Goal: Ask a question

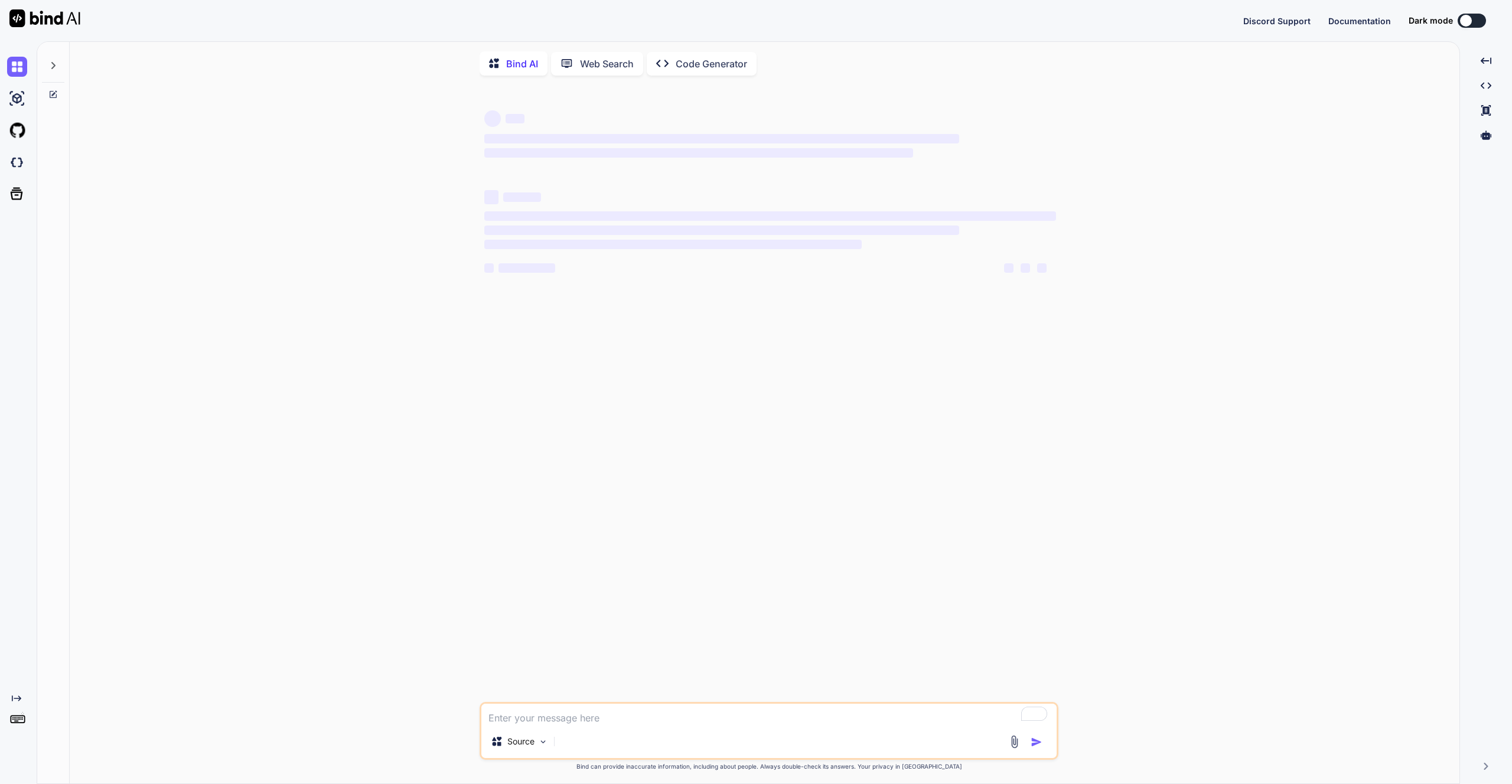
type textarea "x"
type textarea "t"
type textarea "x"
type textarea "te"
type textarea "x"
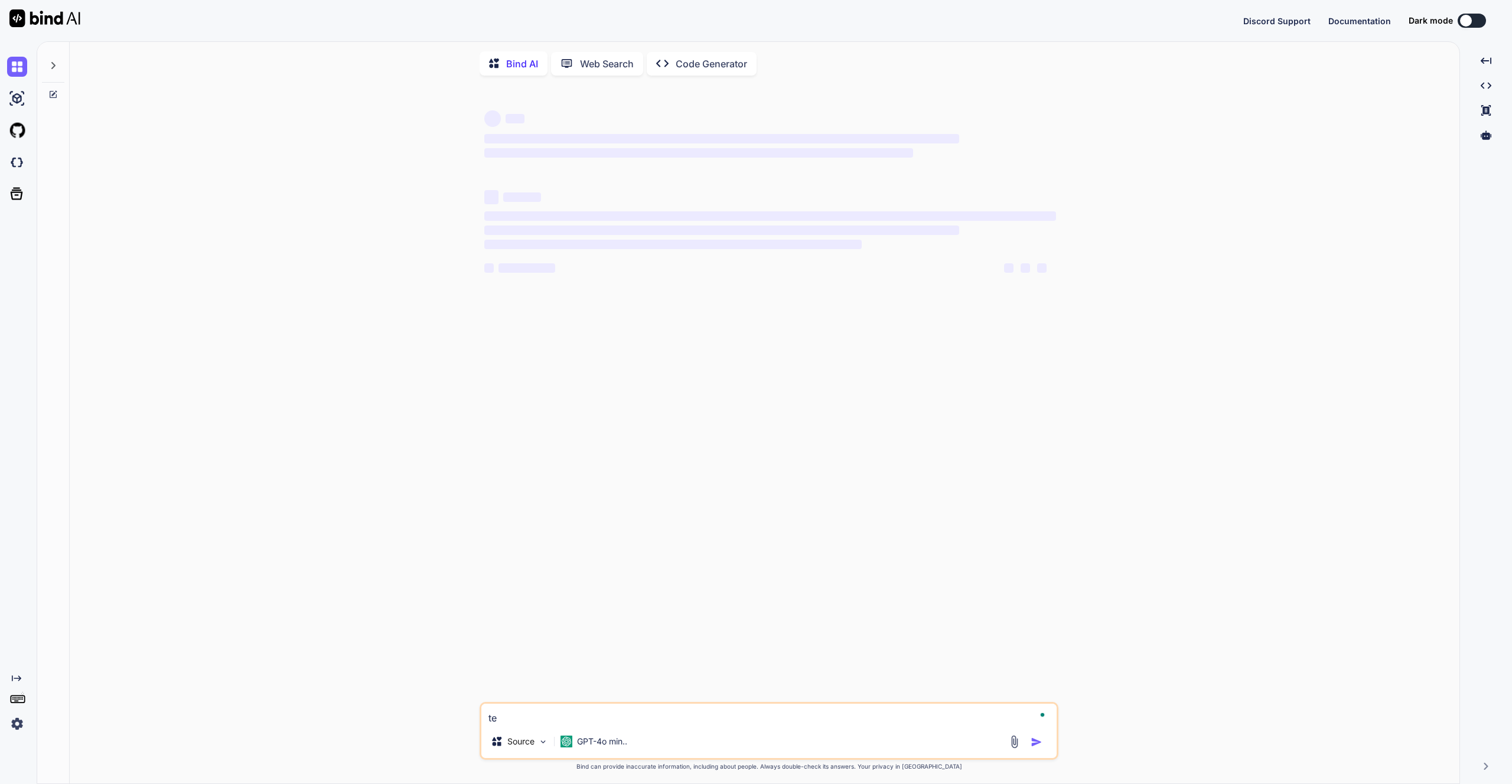
type textarea "tel"
type textarea "x"
type textarea "tell"
type textarea "x"
type textarea "tell"
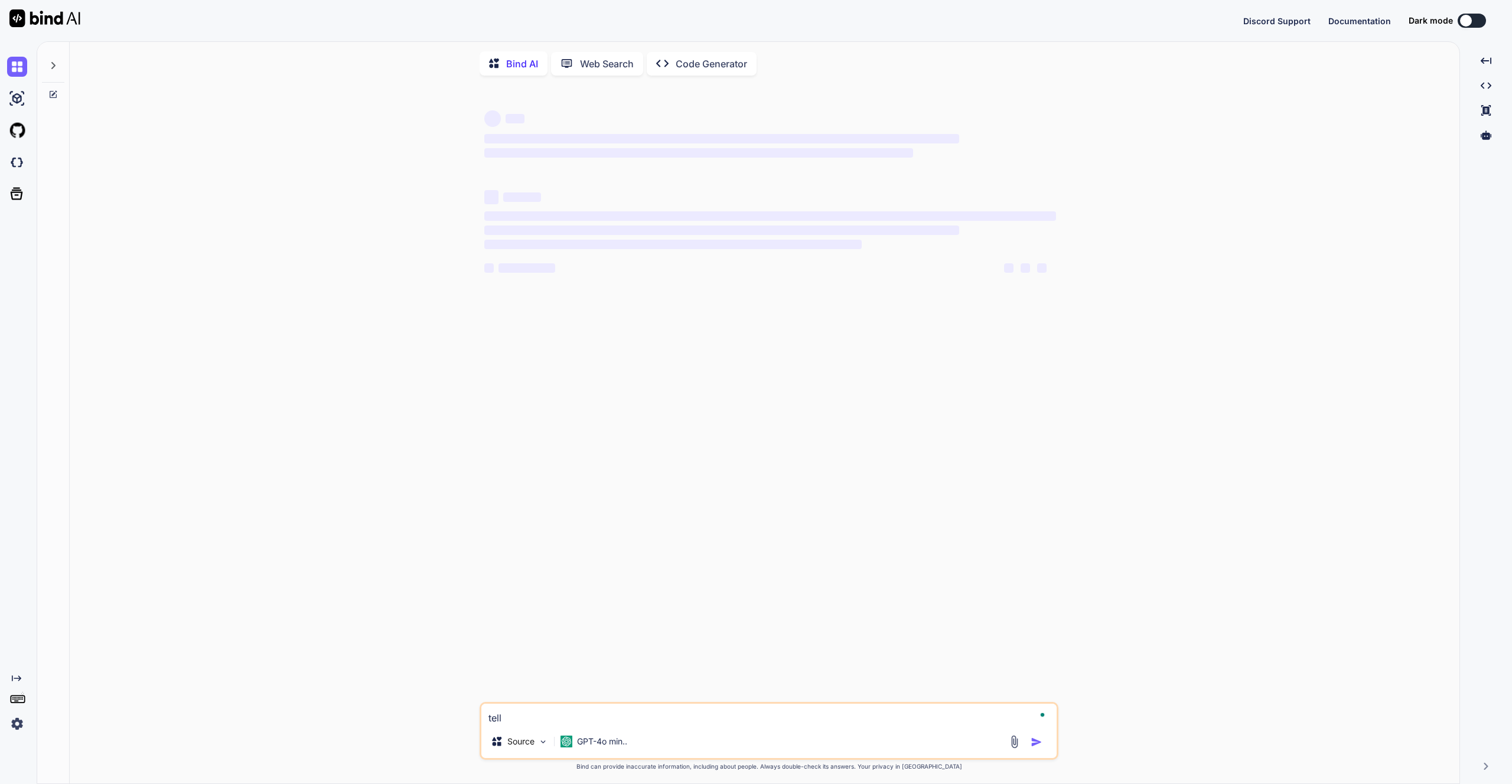
type textarea "x"
type textarea "tell m"
type textarea "x"
type textarea "tell me"
type textarea "x"
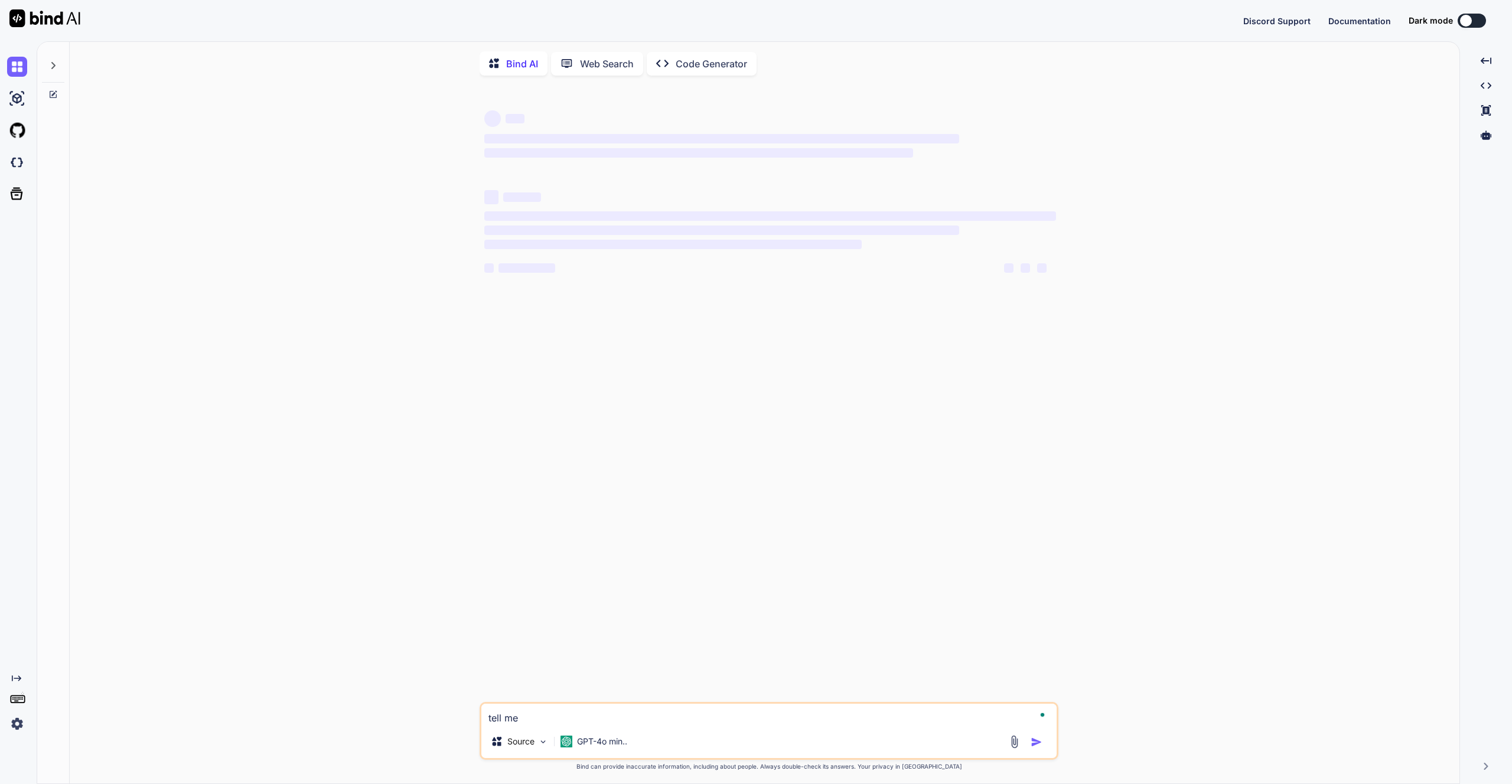
type textarea "tell me"
type textarea "x"
type textarea "tell me w"
type textarea "x"
type textarea "tell me wh"
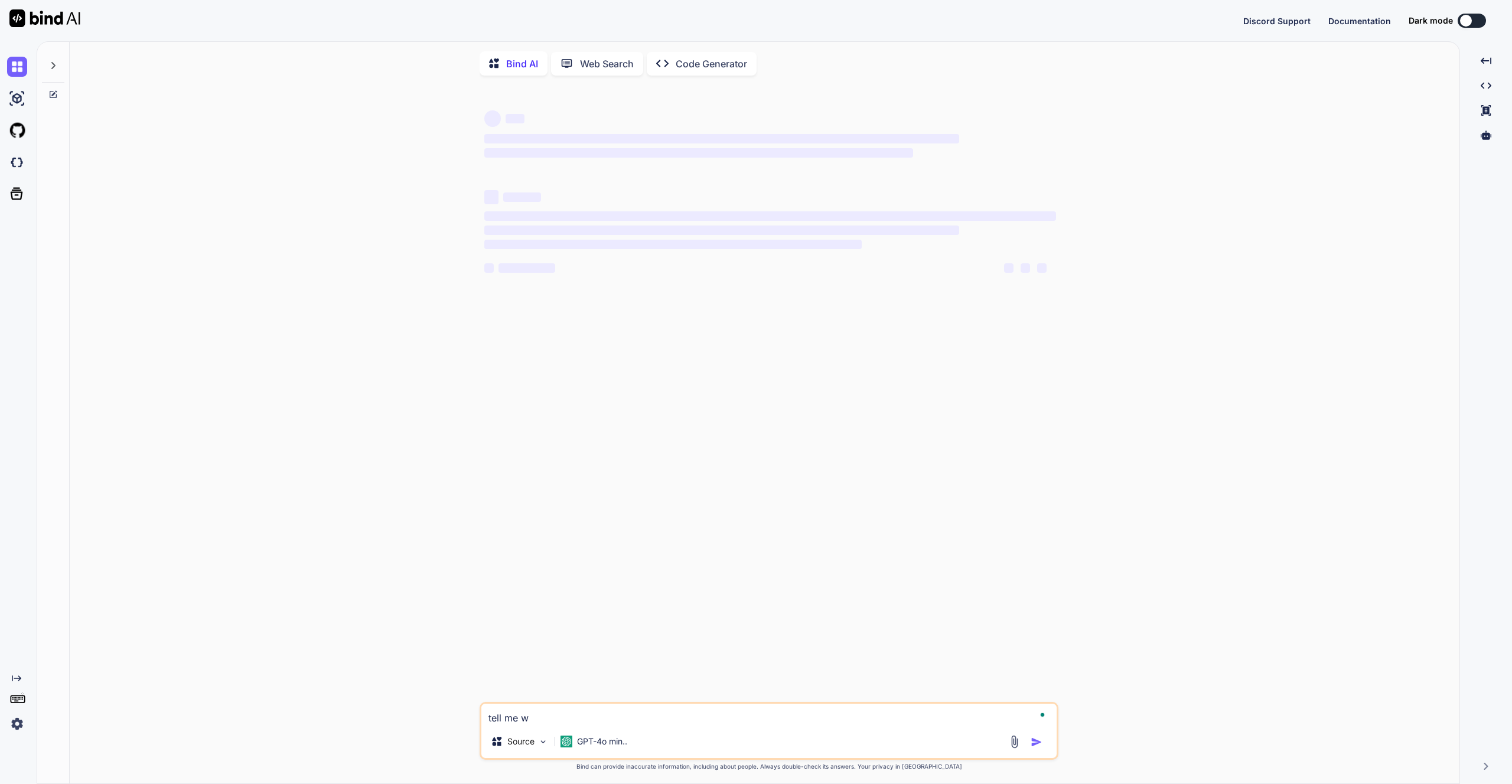
type textarea "x"
type textarea "tell me wha"
type textarea "x"
type textarea "tell me what"
type textarea "x"
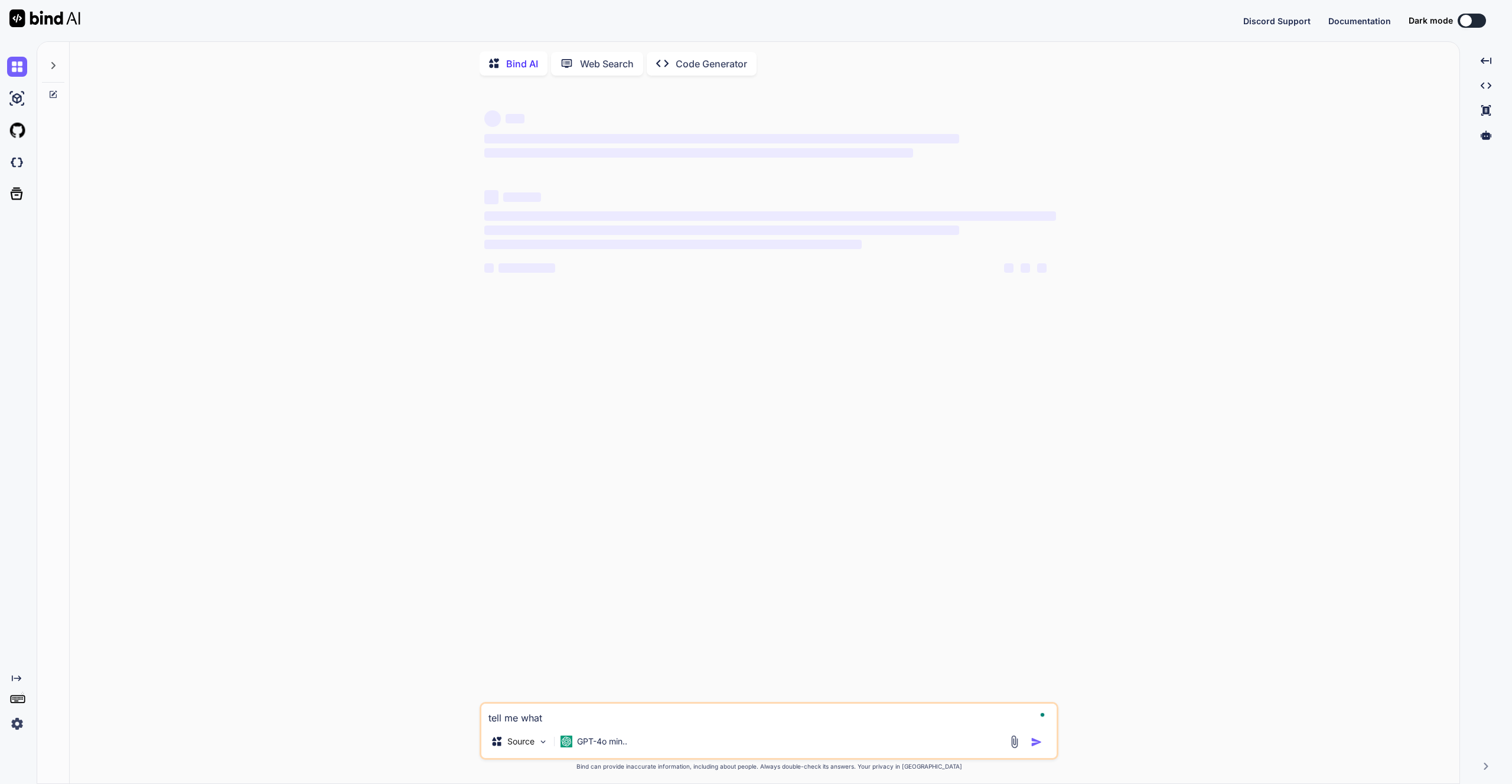
type textarea "tell me what"
type textarea "x"
type textarea "tell me what t"
type textarea "x"
type textarea "tell me what th"
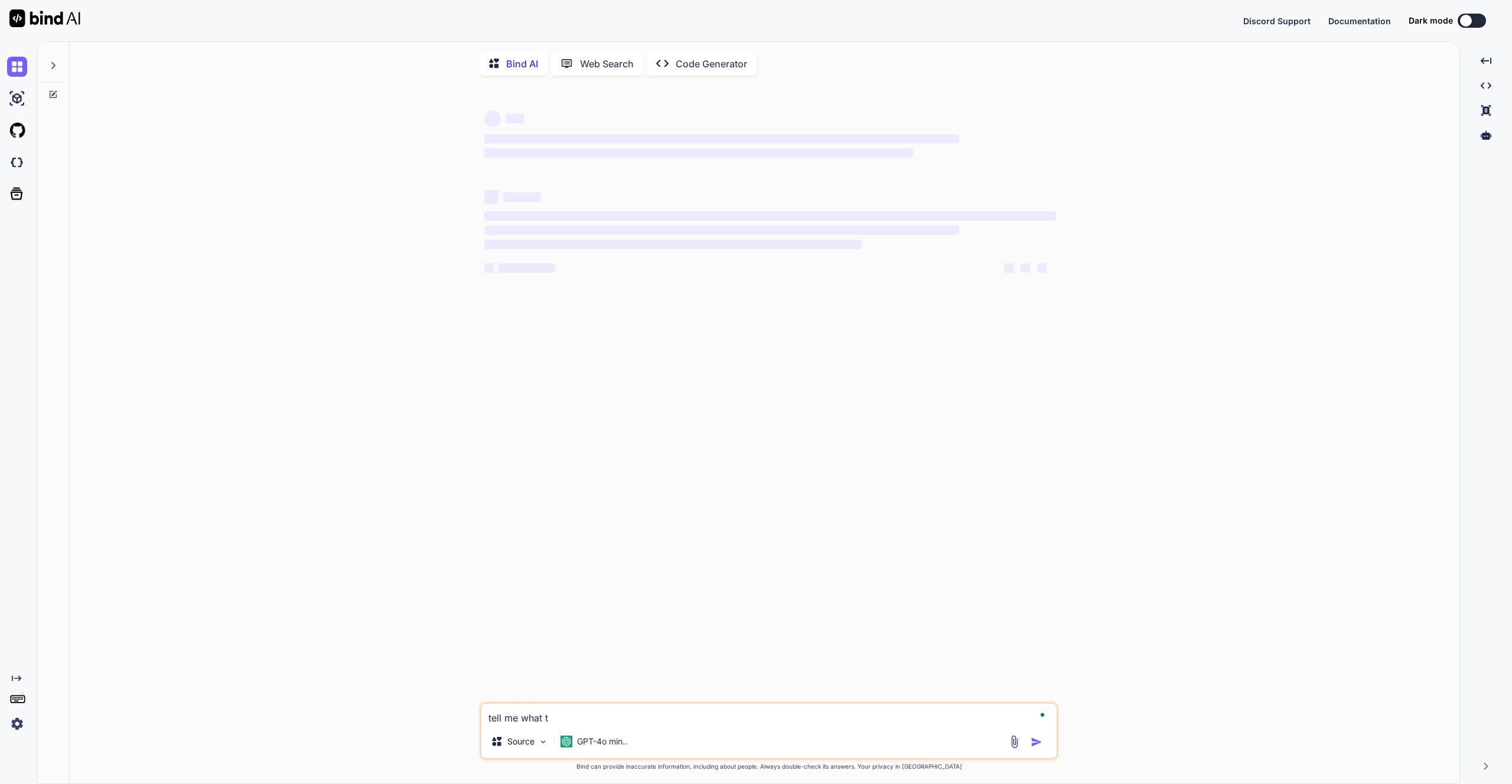
type textarea "x"
type textarea "tell me what the"
type textarea "x"
type textarea "tell me what the"
type textarea "x"
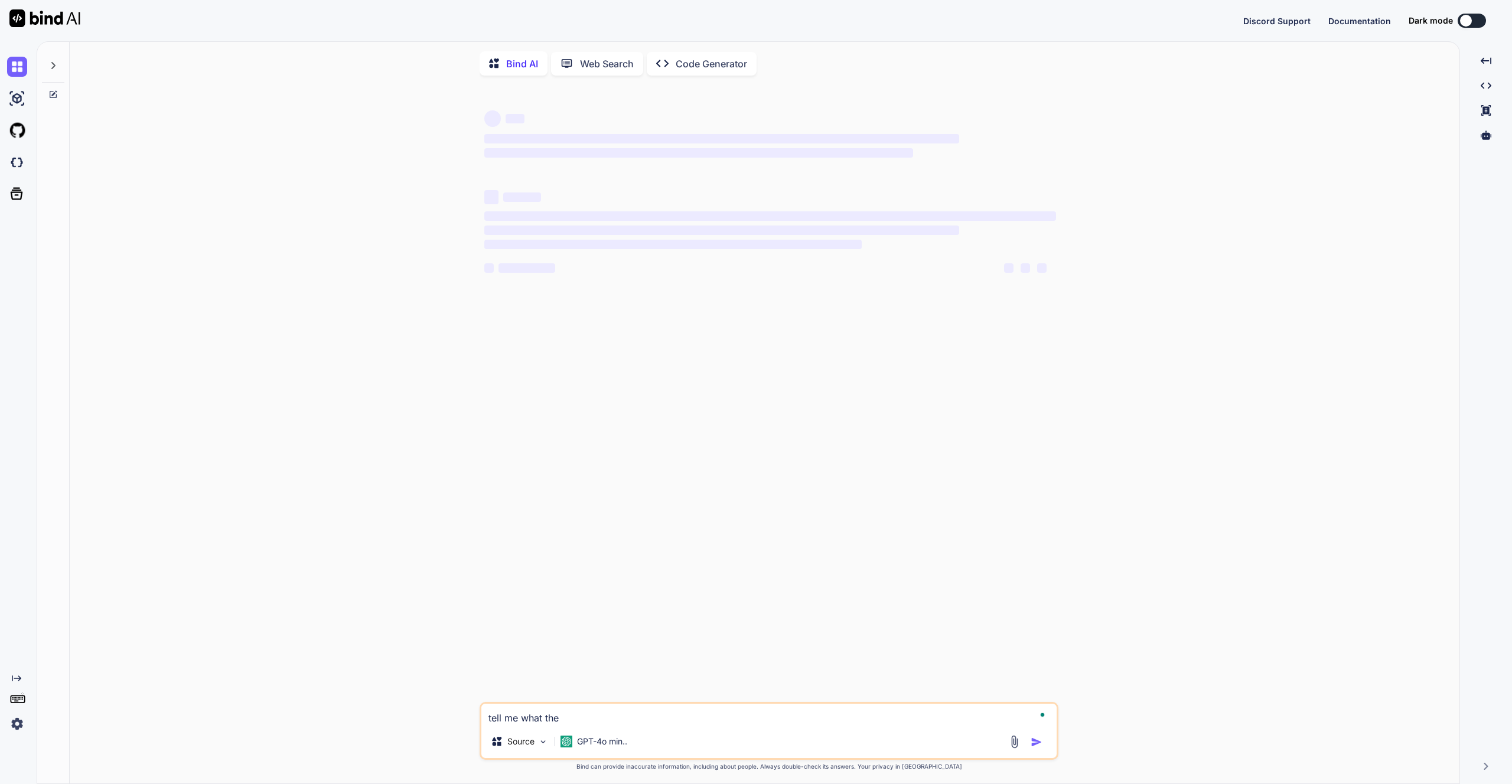
type textarea "tell me what the c"
type textarea "x"
type textarea "tell me what the co"
type textarea "x"
type textarea "tell me what the cod"
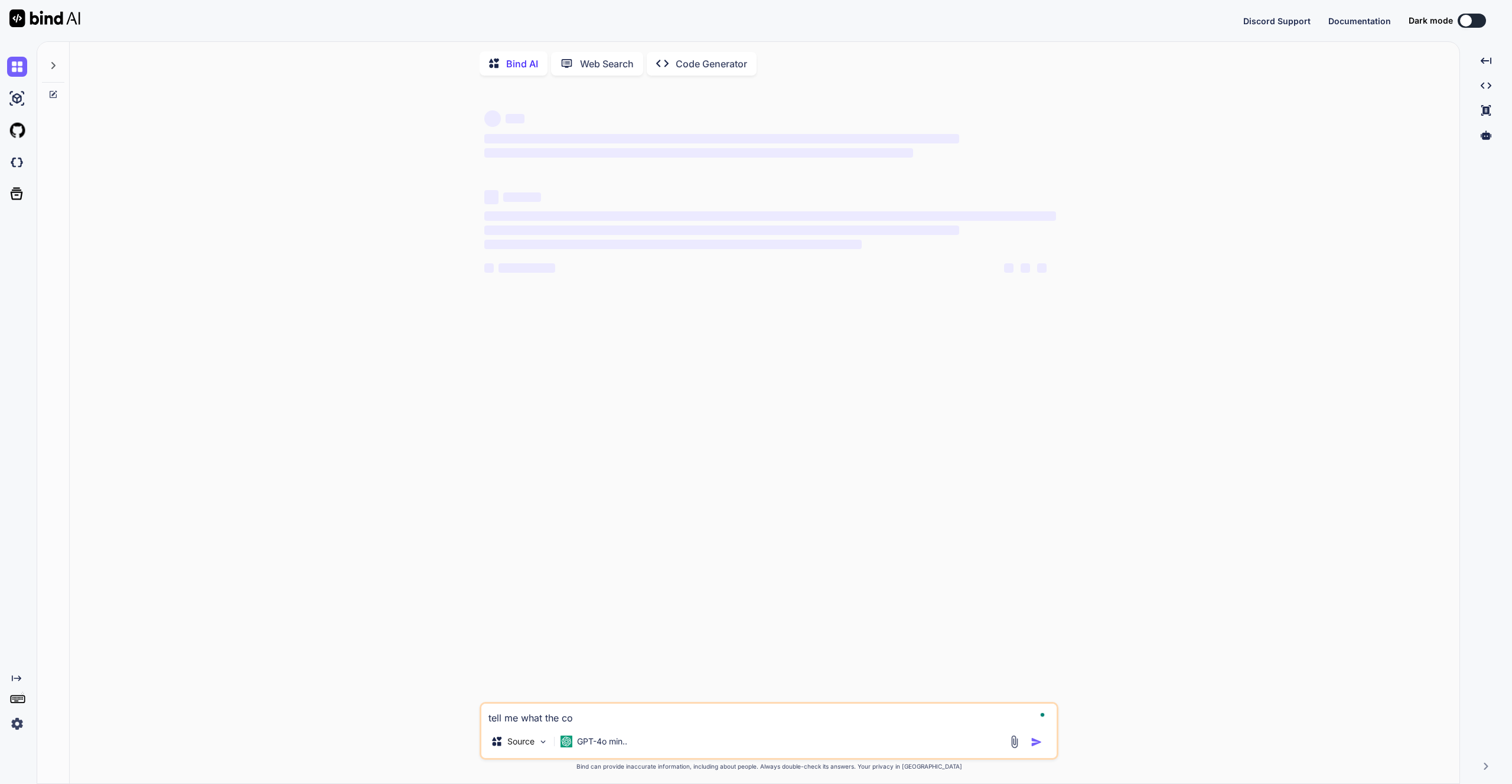
type textarea "x"
type textarea "tell me what the code"
type textarea "x"
type textarea "tell me what the code"
type textarea "x"
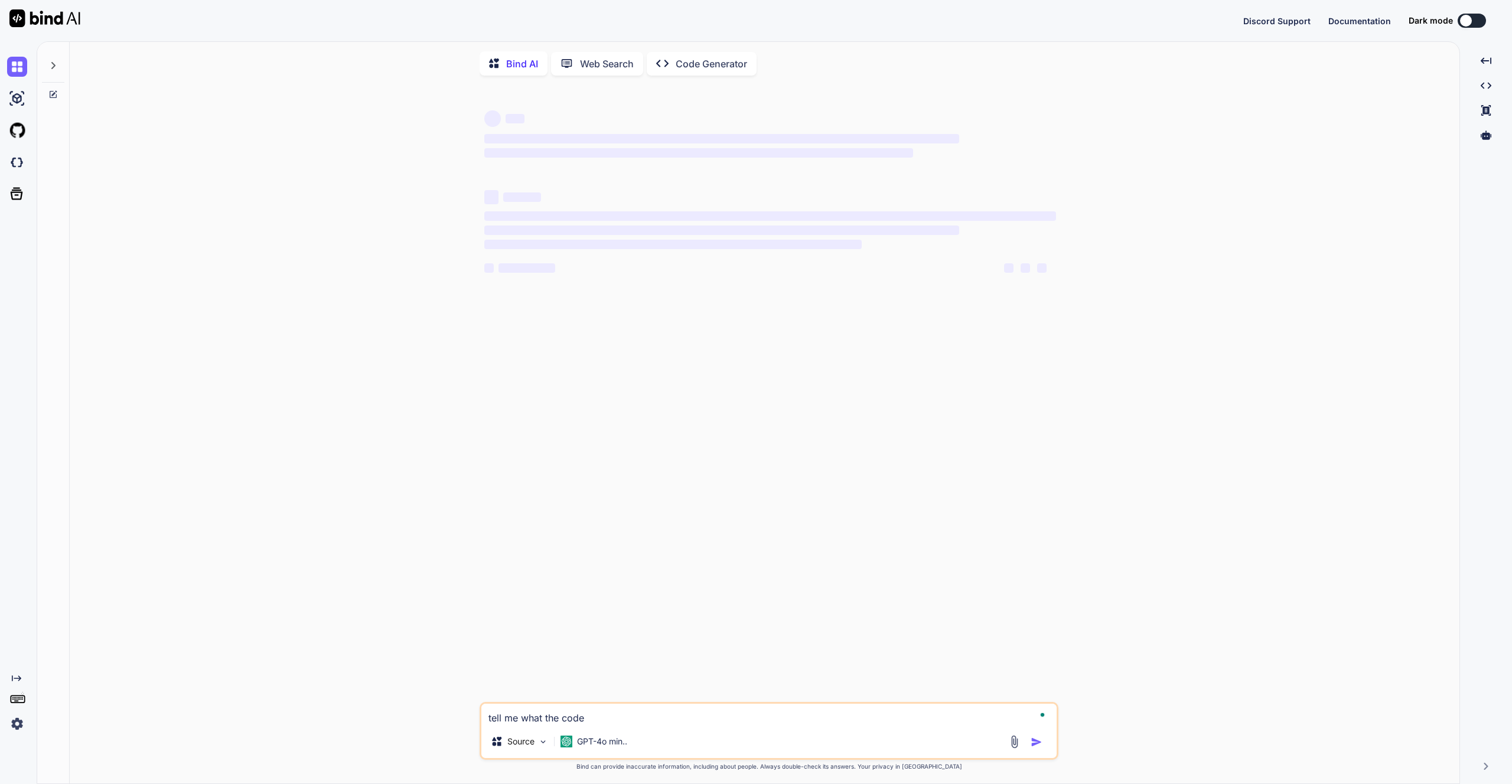
type textarea "tell me what the code b"
type textarea "x"
type textarea "tell me what the code be"
type textarea "x"
type textarea "tell me what the code b"
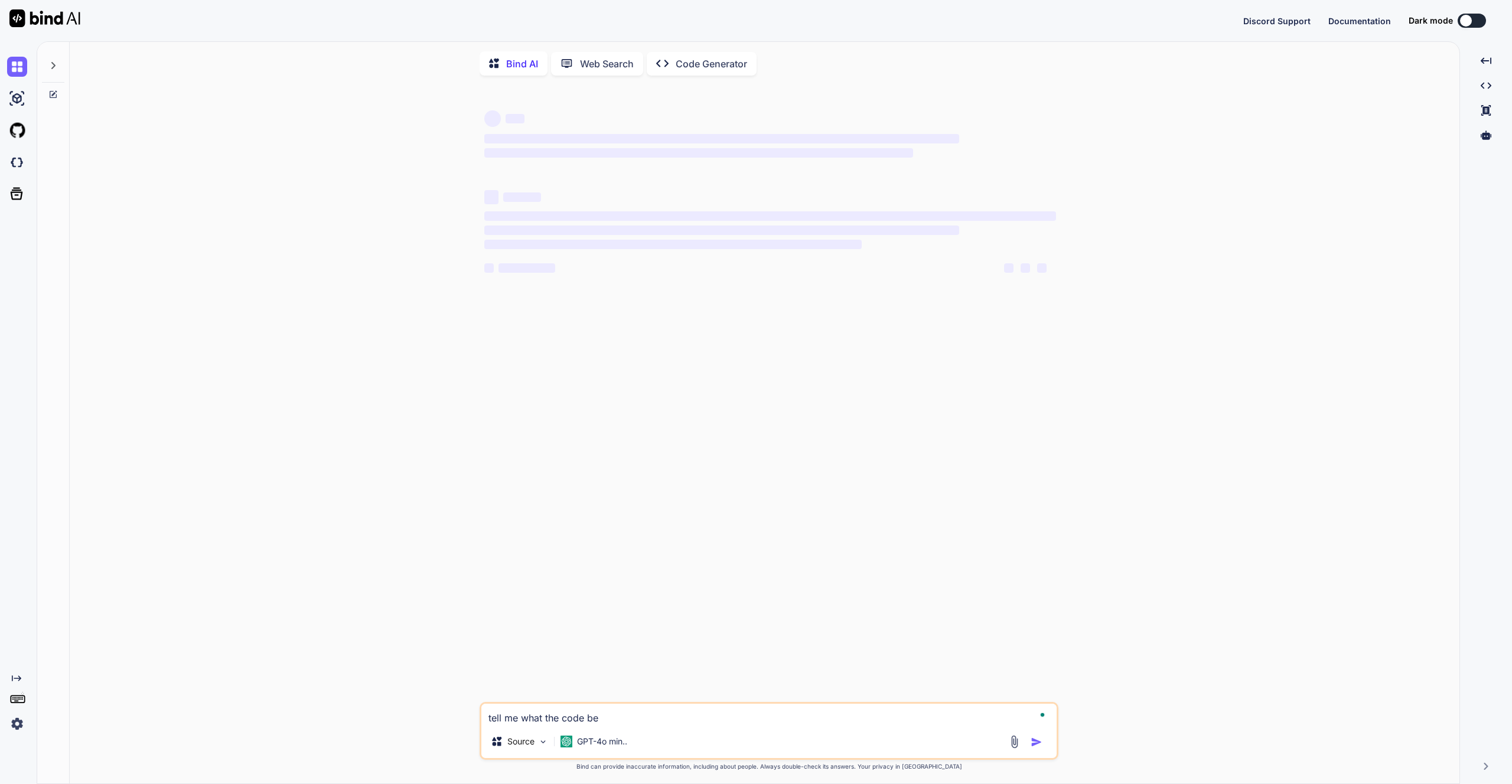
type textarea "x"
type textarea "tell me what the code"
type textarea "x"
type textarea "tell me what the code"
type textarea "x"
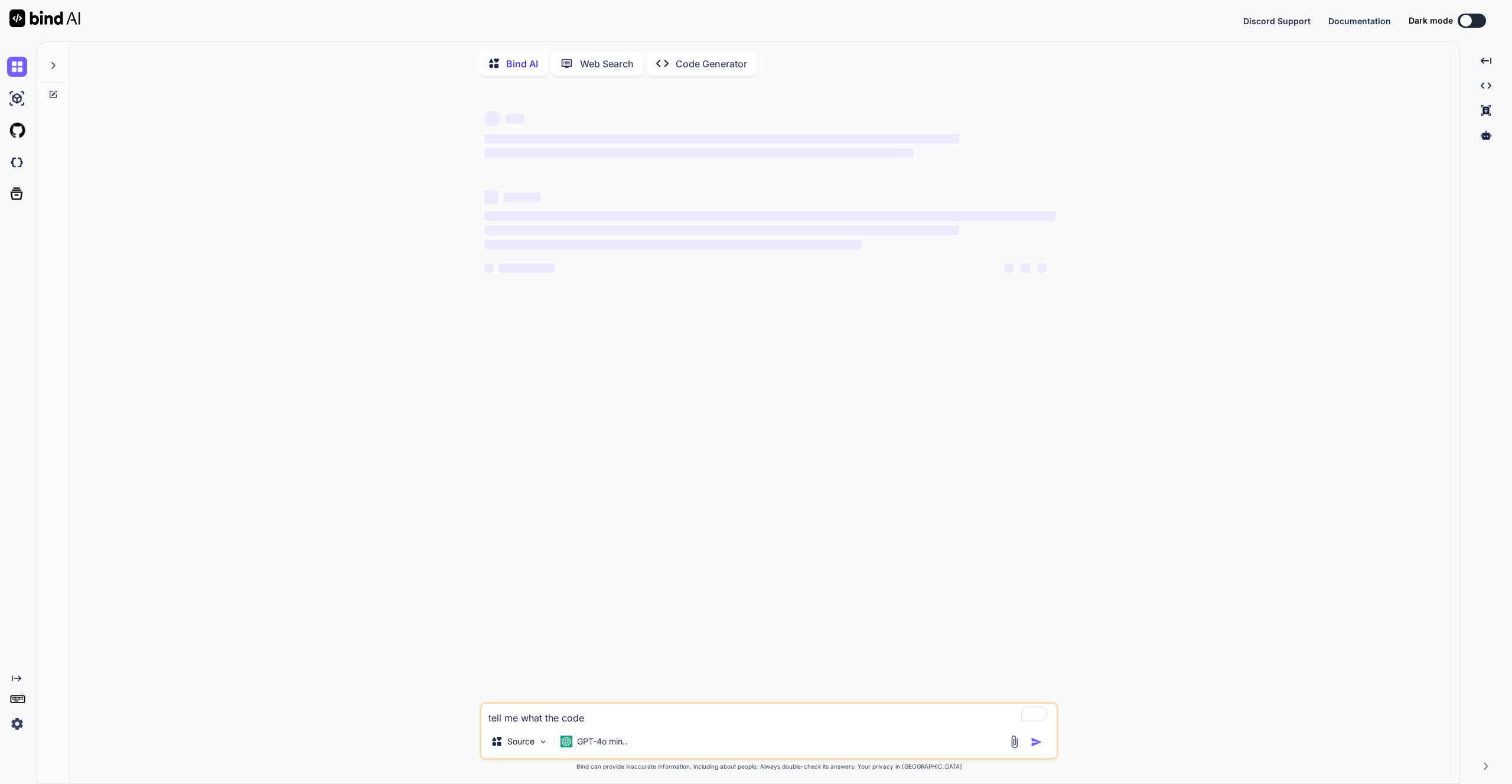
type textarea "tell me what the cod"
type textarea "x"
type textarea "tell me what the co"
type textarea "x"
type textarea "tell me what the c"
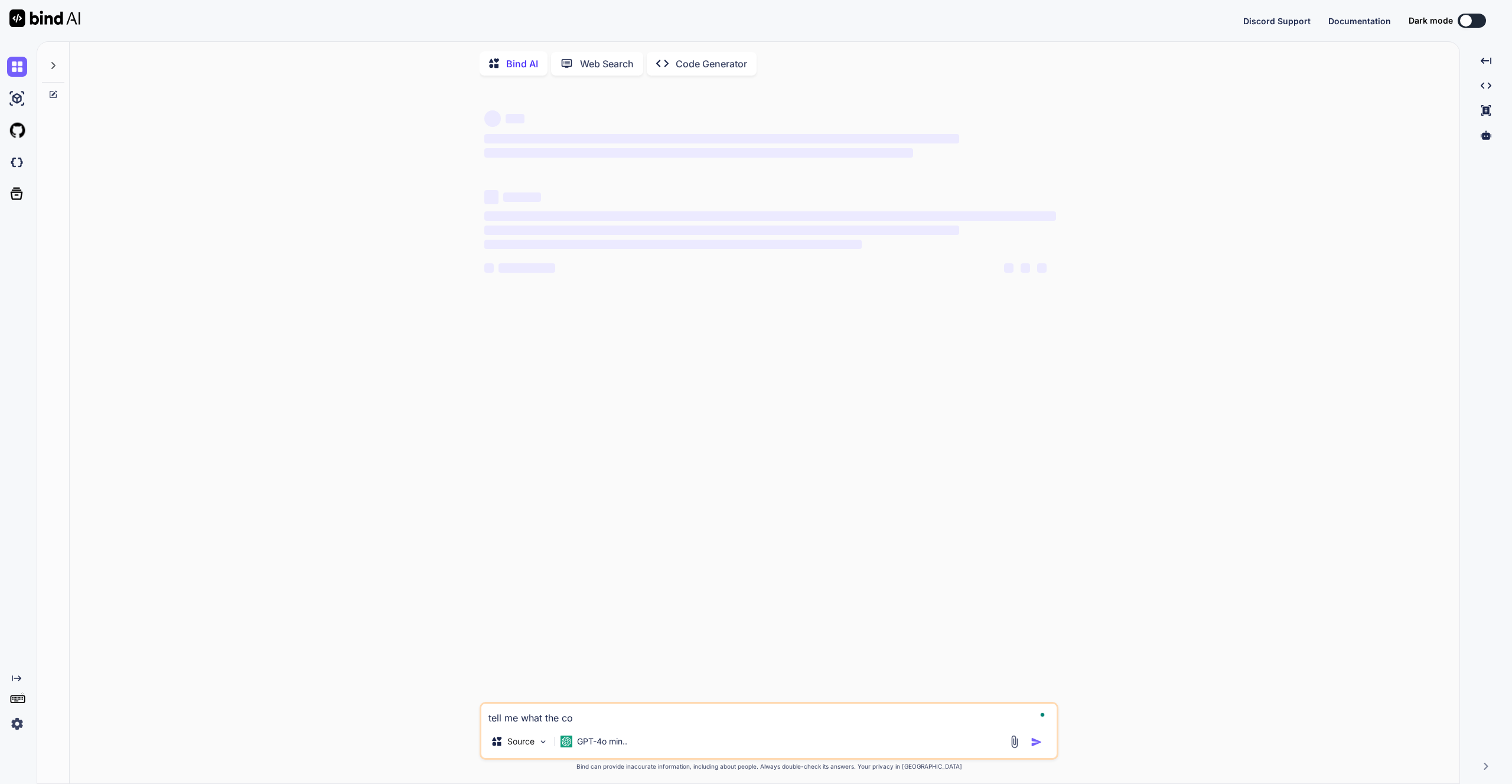
type textarea "x"
type textarea "tell me what the"
type textarea "x"
type textarea "tell me what the w"
type textarea "x"
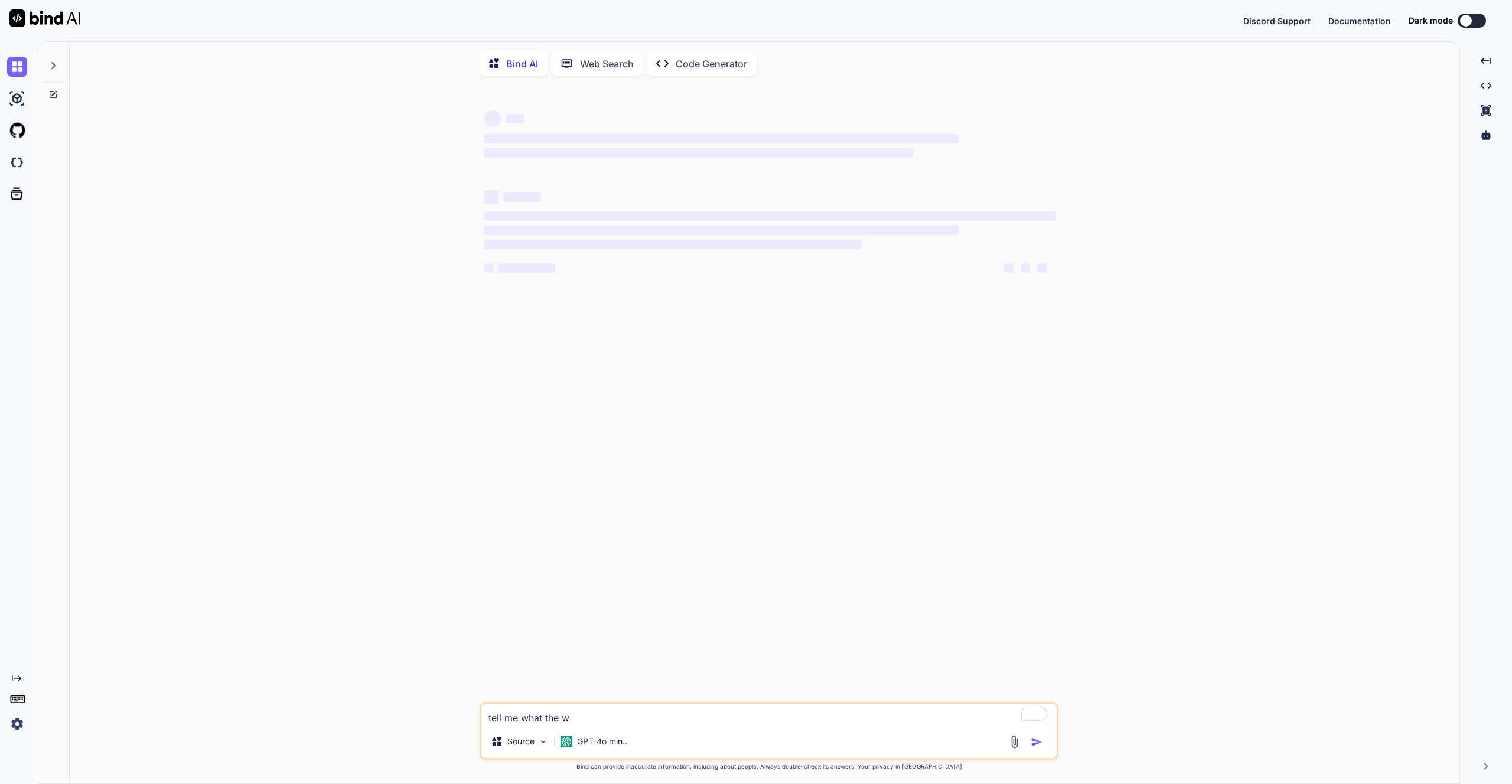
type textarea "tell me what the wo"
type textarea "x"
type textarea "tell me what the wor"
type textarea "x"
type textarea "tell me what the word"
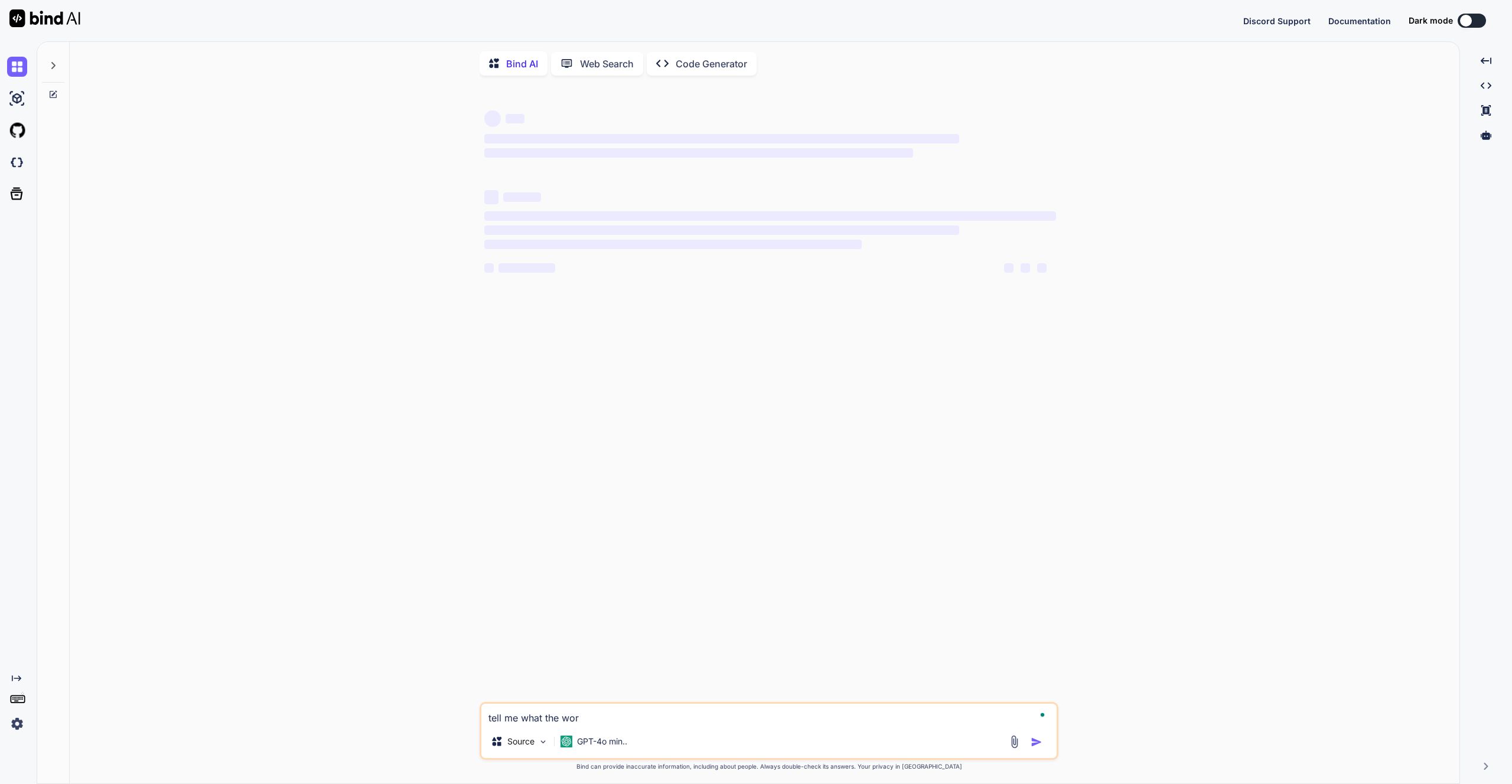
type textarea "x"
type textarea "tell me what the wordp"
type textarea "x"
type textarea "tell me what the wordpr"
type textarea "x"
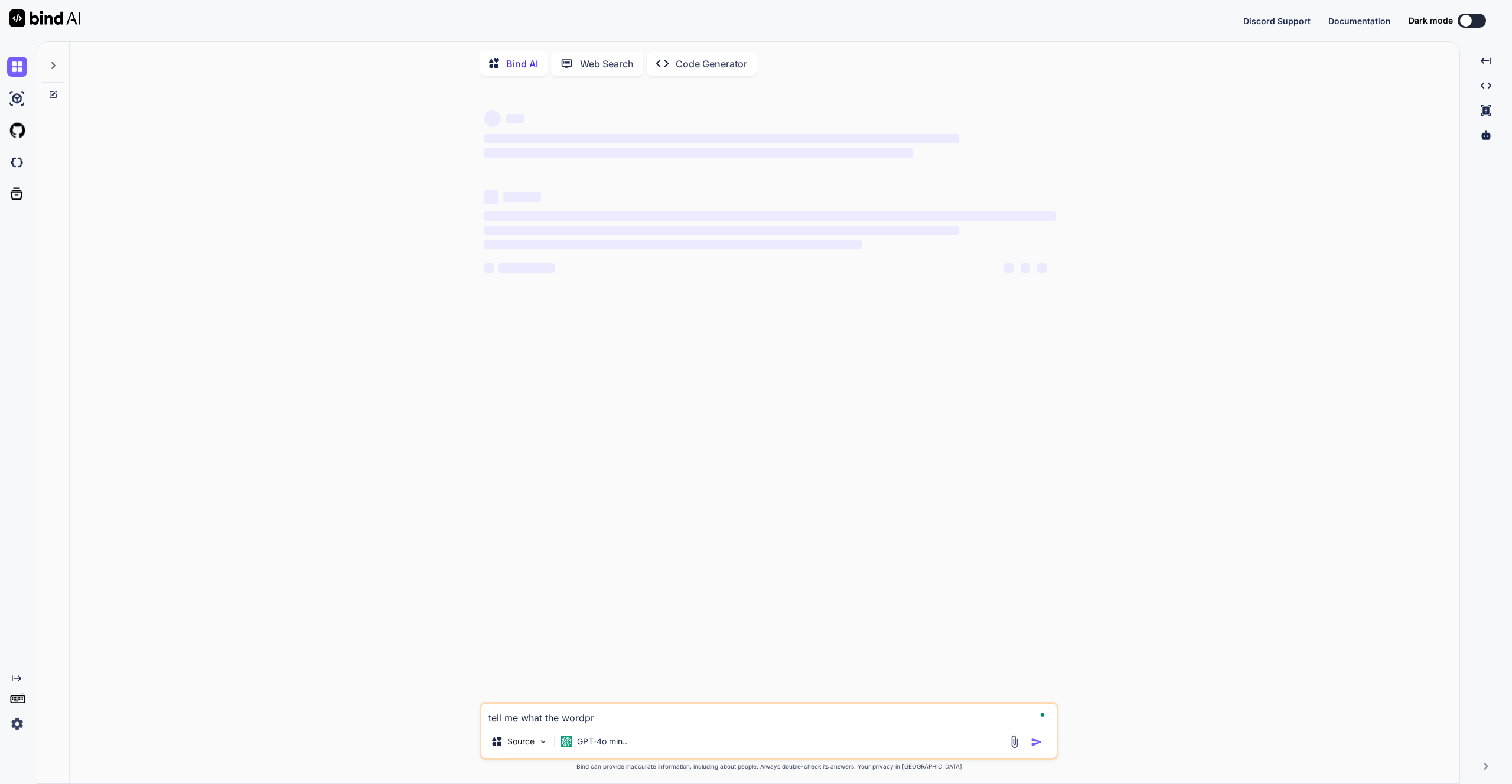
type textarea "tell me what the wordpre"
type textarea "x"
type textarea "tell me what the wordpres"
type textarea "x"
type textarea "tell me what the wordpress"
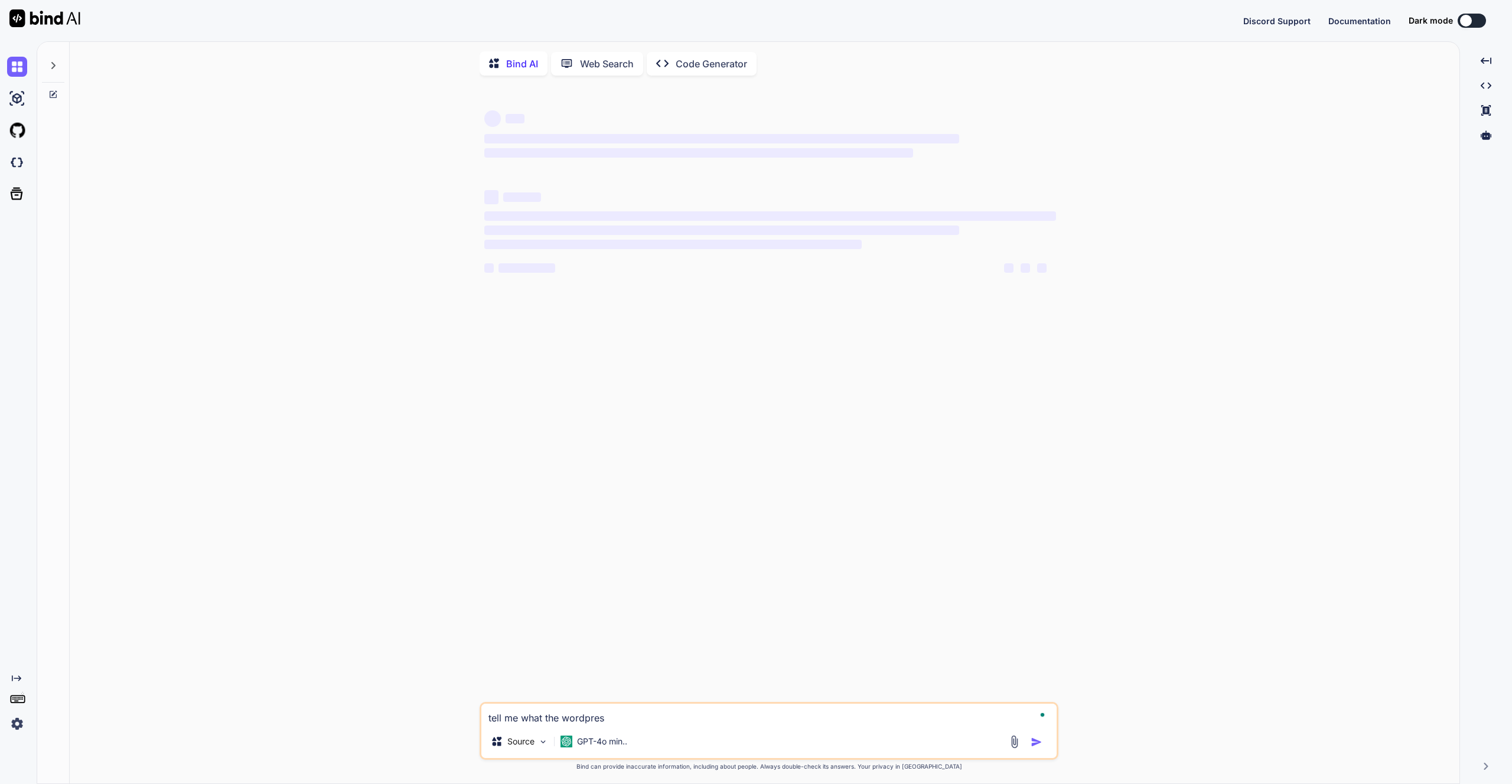
type textarea "x"
type textarea "tell me what the wordpress"
type textarea "x"
type textarea "tell me what the wordpress p"
type textarea "x"
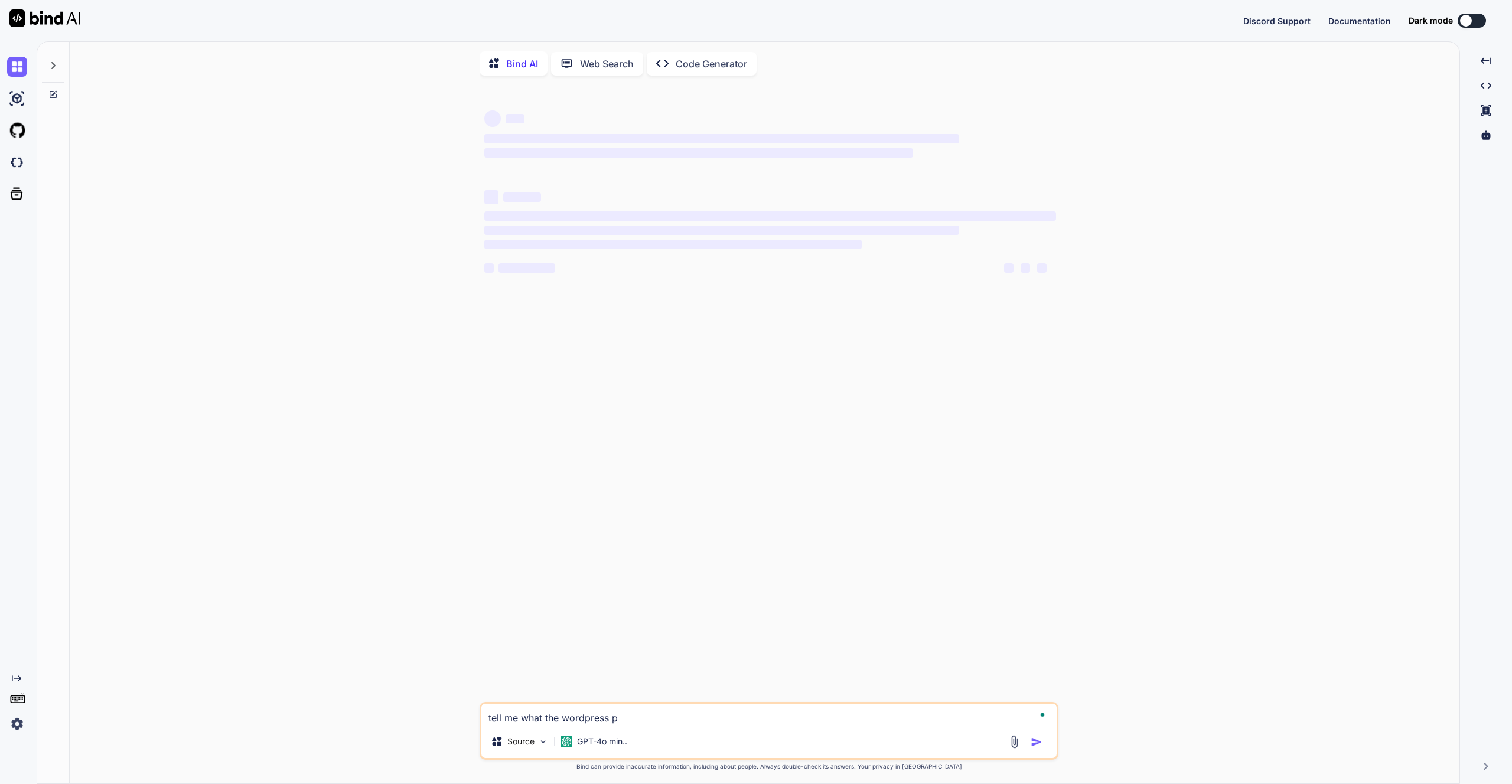
type textarea "tell me what the wordpress ph"
type textarea "x"
type textarea "tell me what the wordpress php"
type textarea "x"
type textarea "tell me what the wordpress php"
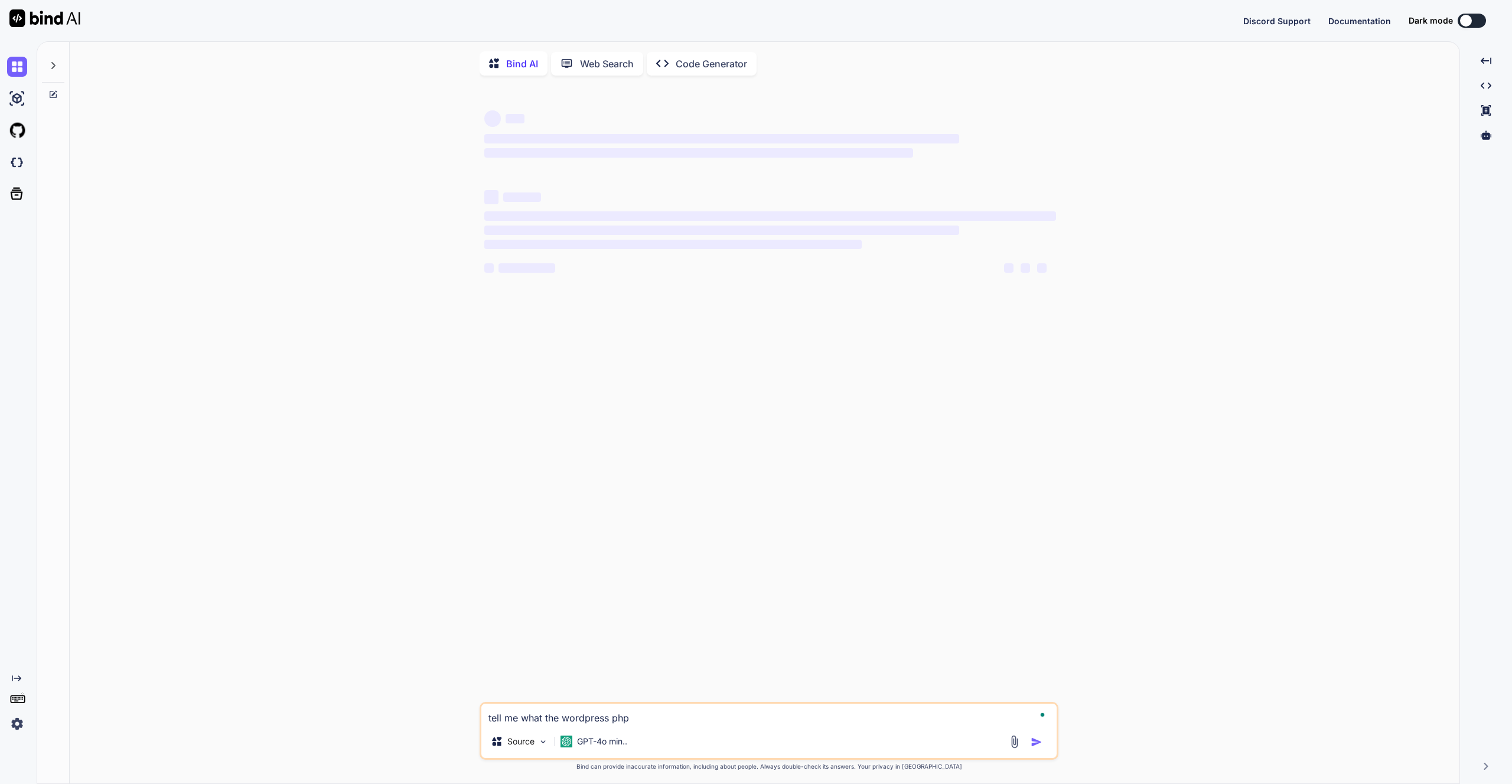
type textarea "x"
type textarea "tell me what the wordpress php c"
type textarea "x"
type textarea "tell me what the wordpress php co"
type textarea "x"
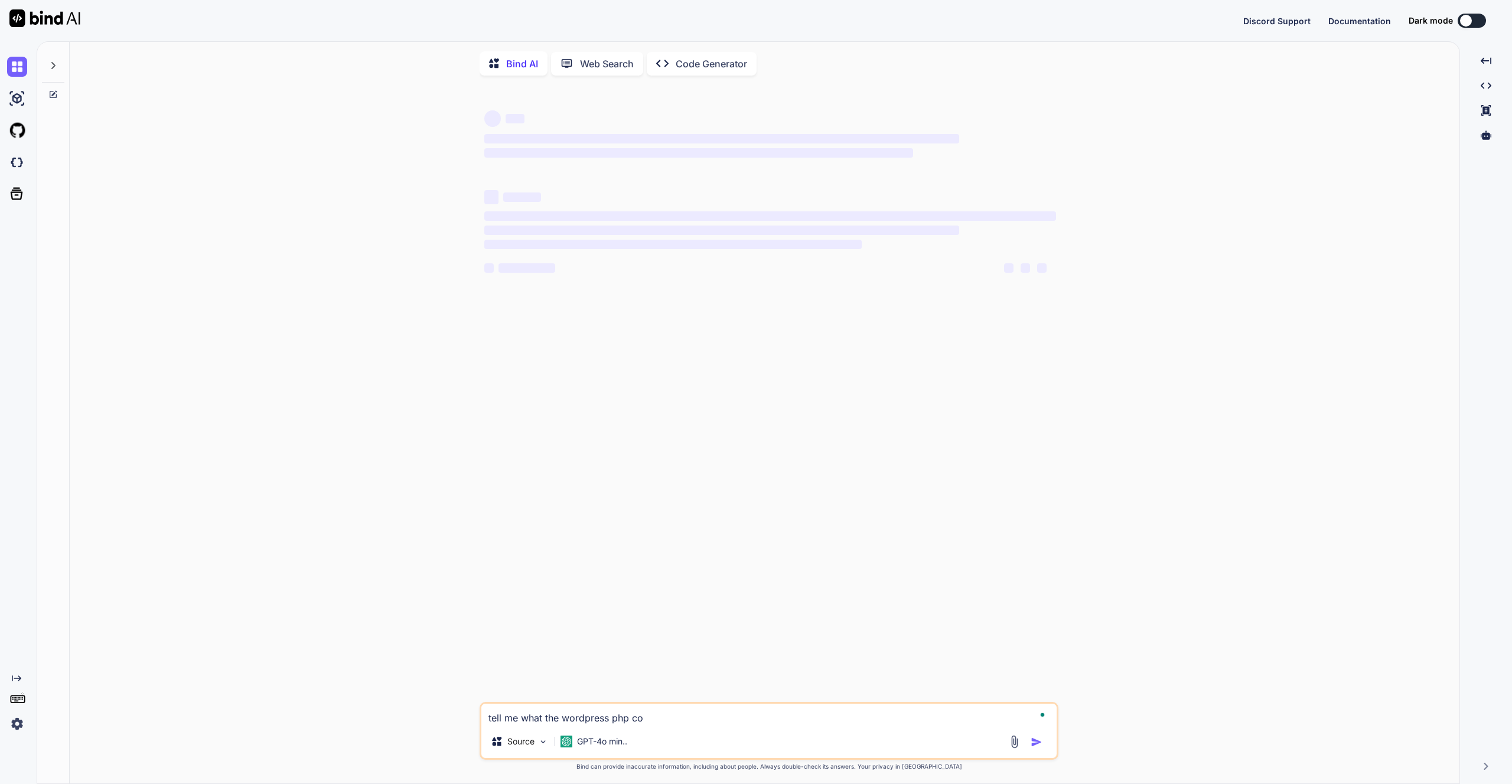
type textarea "tell me what the wordpress php cod"
type textarea "x"
type textarea "tell me what the wordpress php code"
type textarea "x"
type textarea "tell me what the wordpress php code"
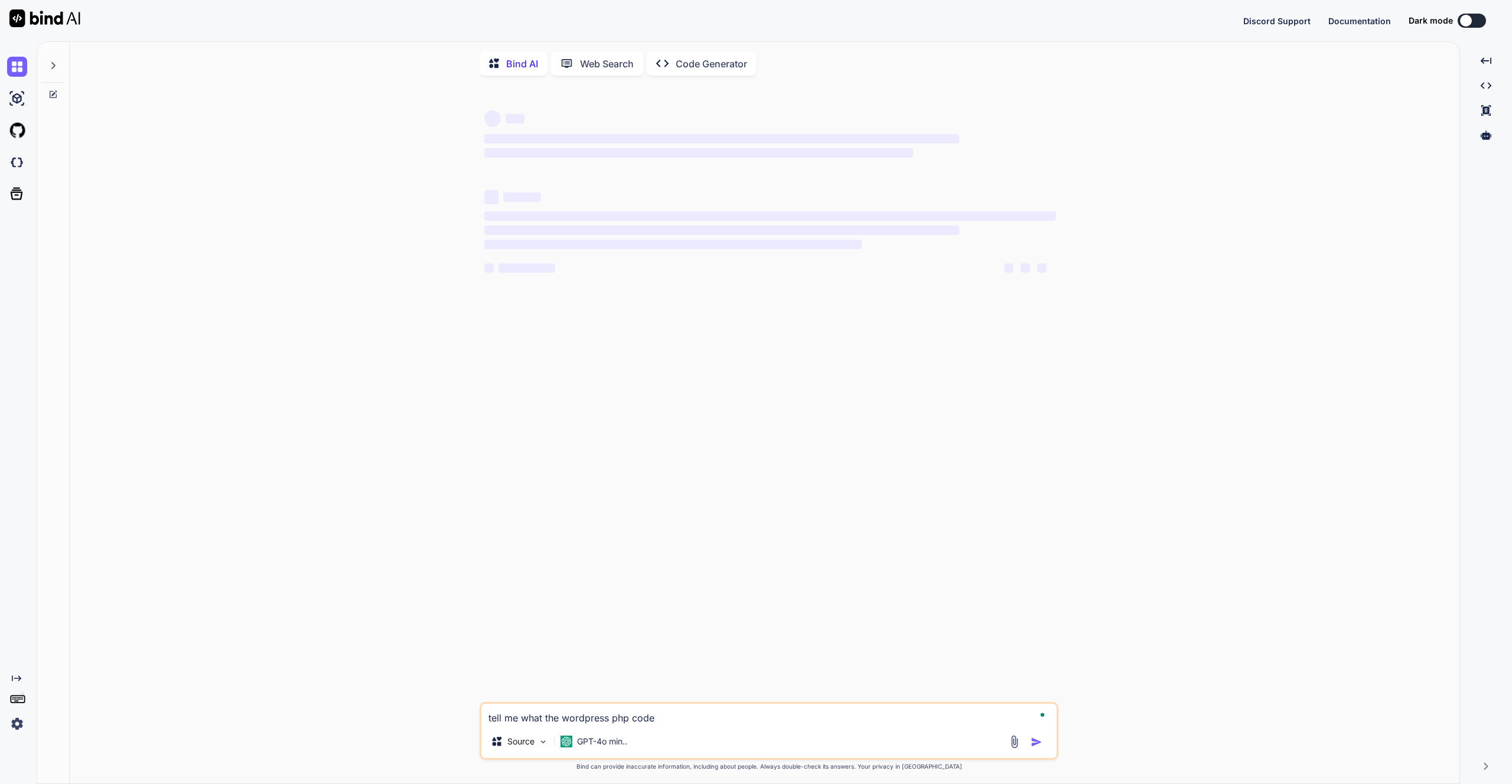
type textarea "x"
type textarea "tell me what the wordpress php code d"
type textarea "x"
type textarea "tell me what the wordpress php code do"
type textarea "x"
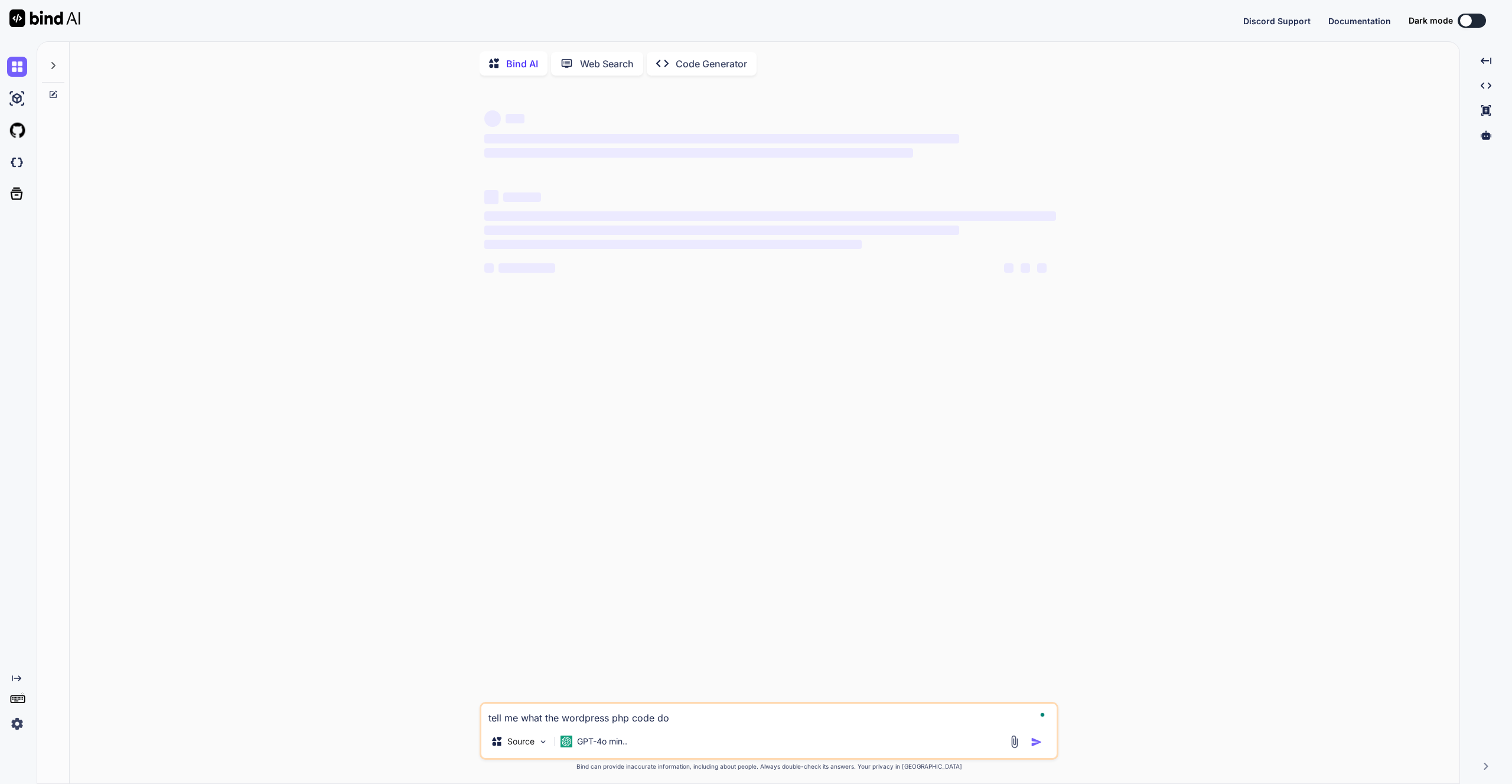
type textarea "tell me what the wordpress php code doe"
type textarea "x"
type textarea "tell me what the wordpress php code does"
type textarea "x"
type textarea "tell me what the wordpress php code does"
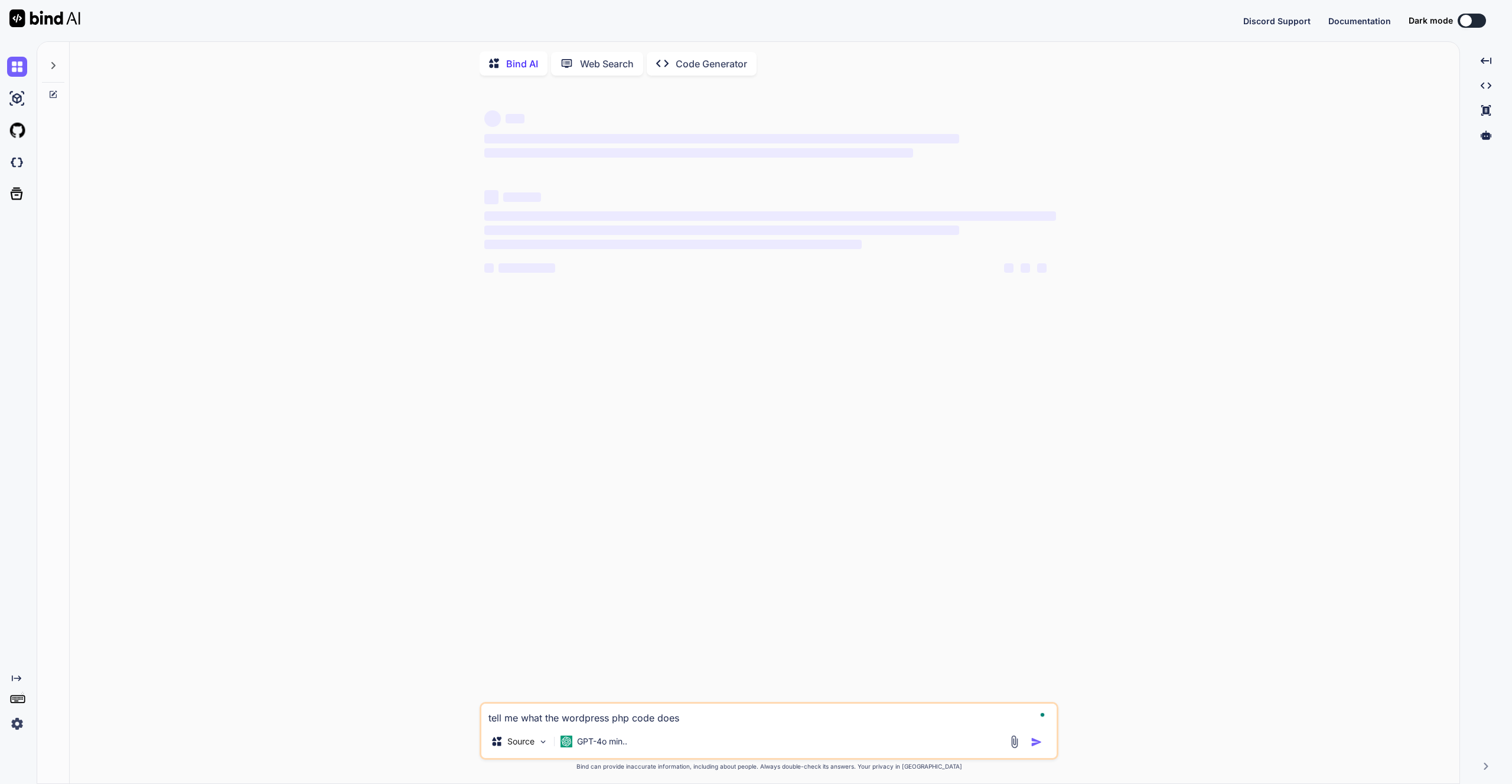
type textarea "x"
type textarea "tell me what the wordpress php code does"
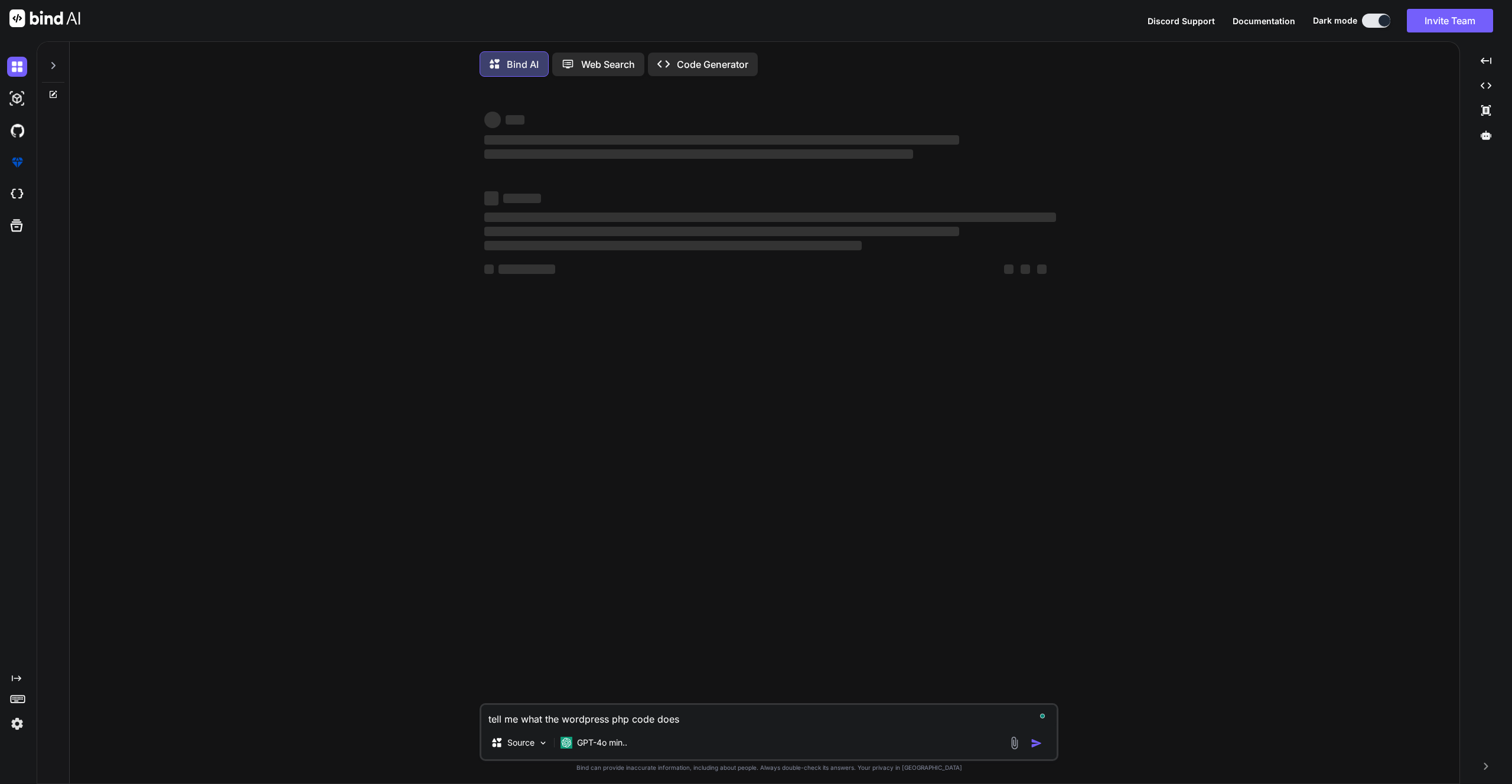
type textarea "x"
type textarea "tell me what the wordpress php code does."
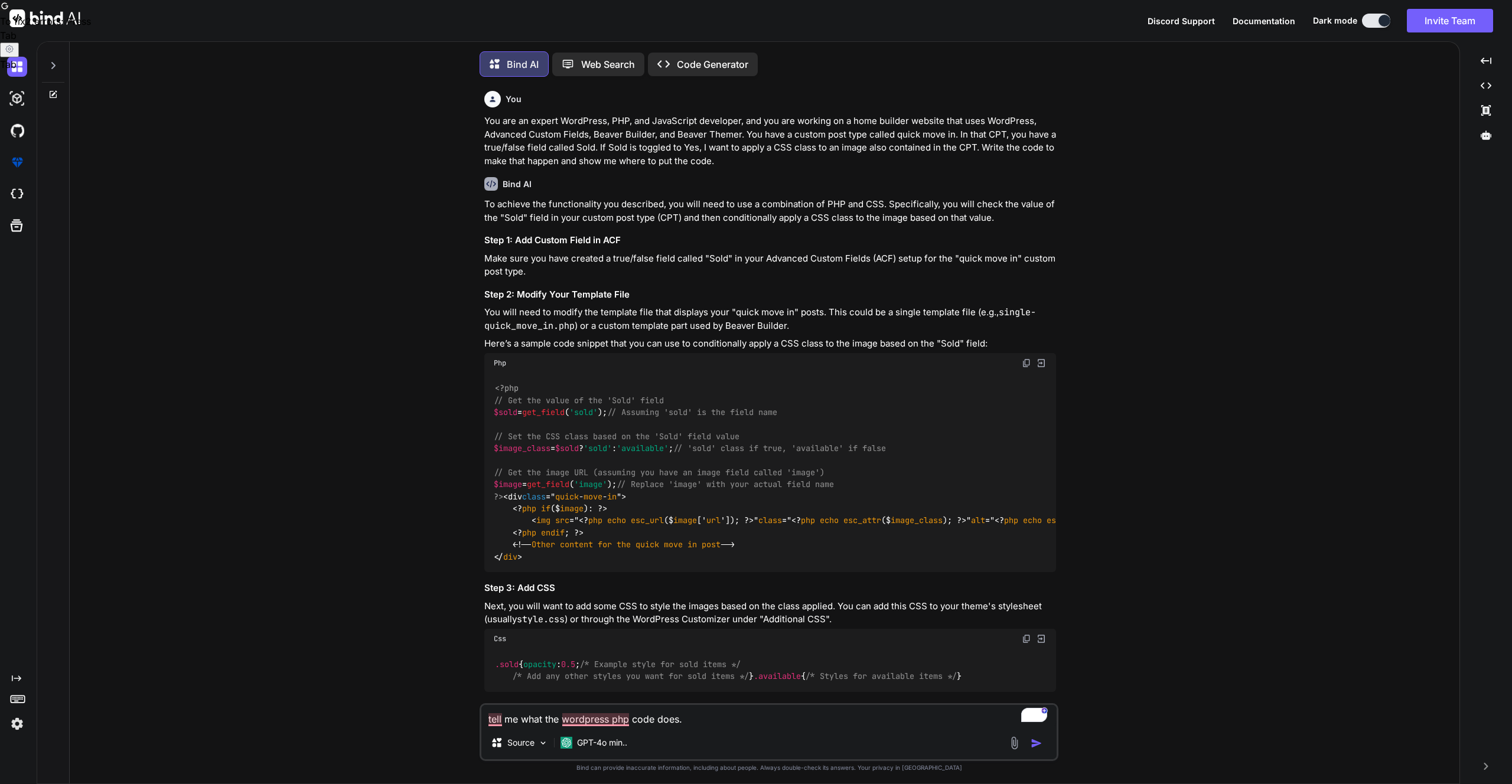
type textarea "x"
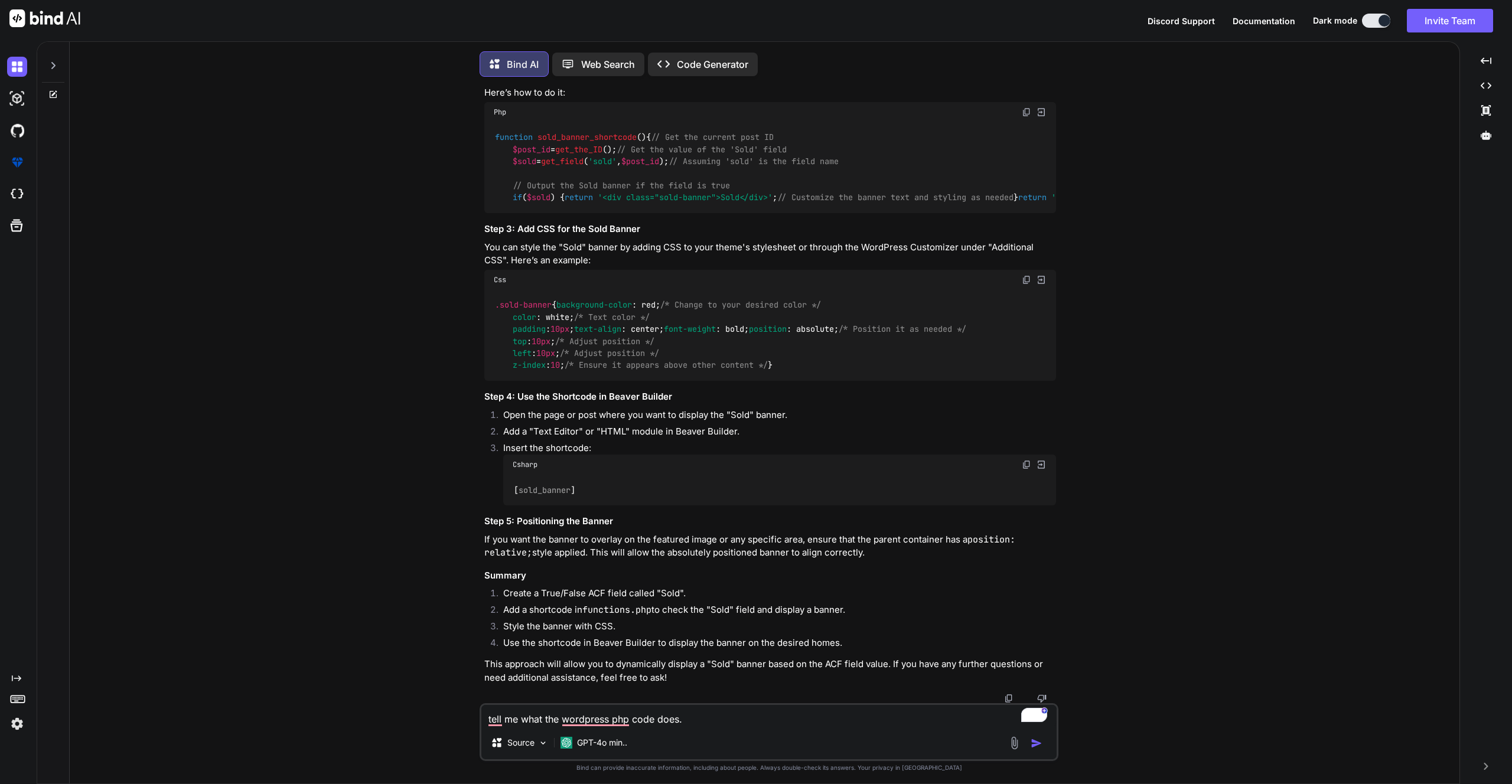
scroll to position [3410, 0]
type textarea "tell me what th wordpress php code does."
type textarea "x"
type textarea "tell me what thi wordpress php code does."
type textarea "x"
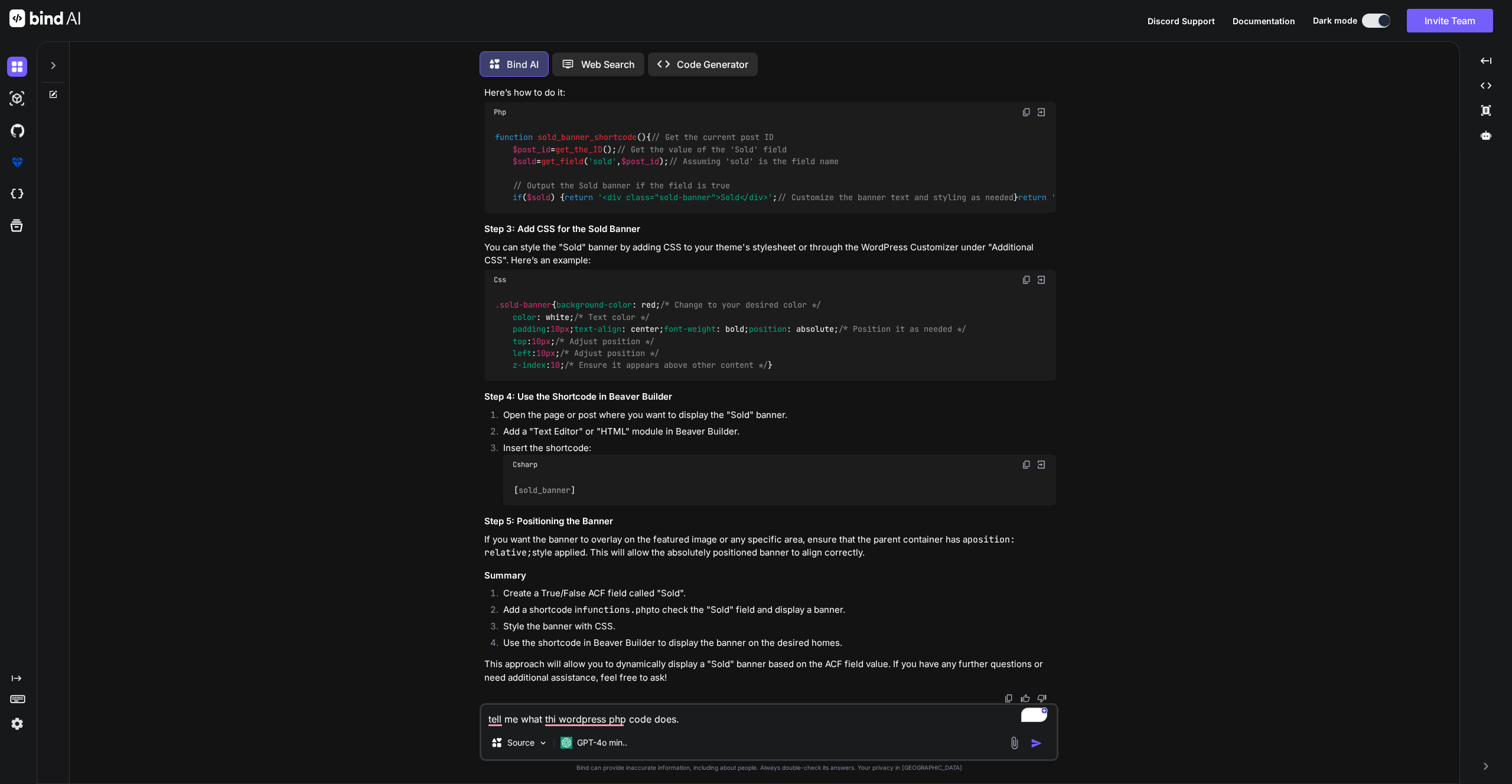
type textarea "tell me what this wordpress php code does."
type textarea "x"
type textarea "tell me what this wordpress php code does."
click at [55, 63] on icon at bounding box center [53, 65] width 9 height 9
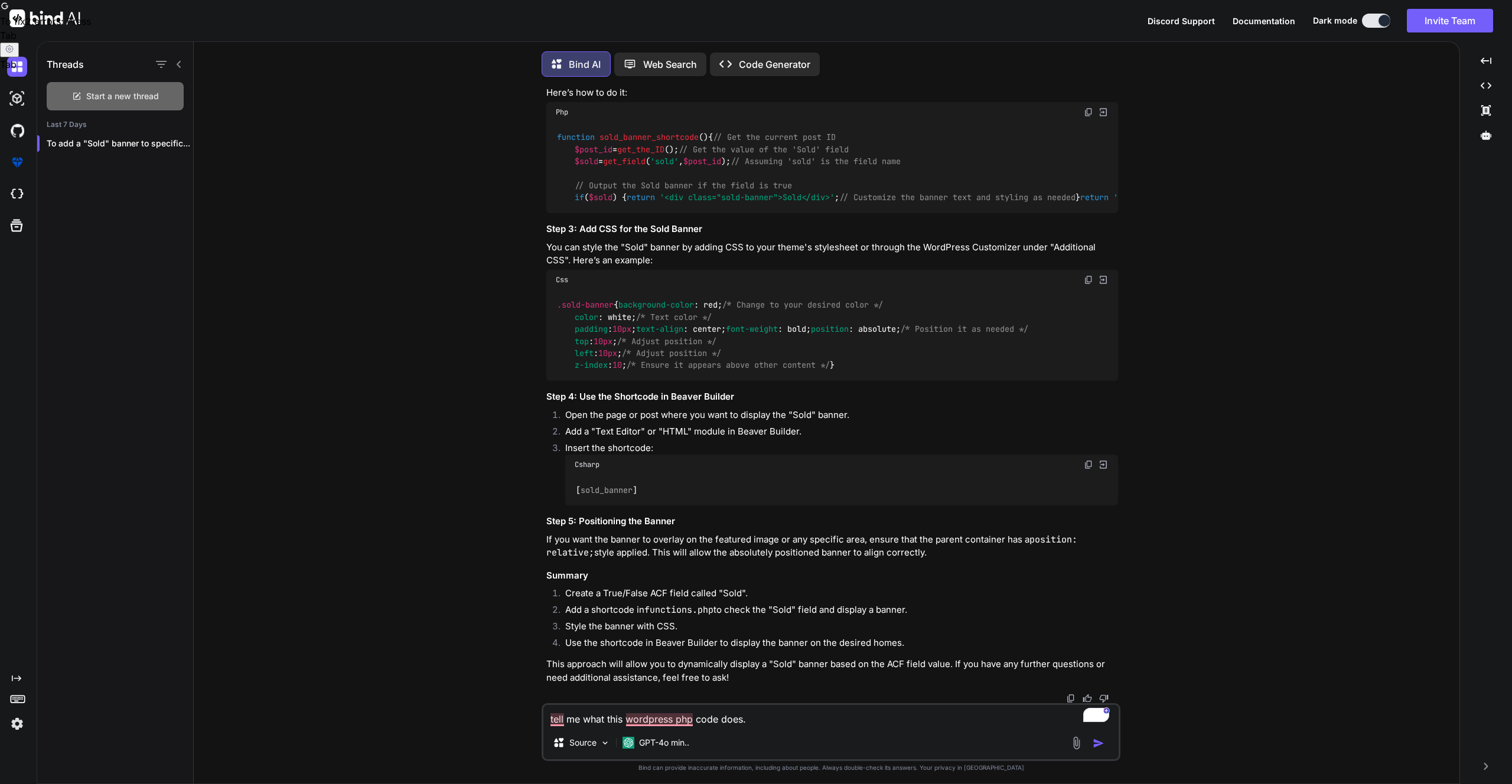
click at [141, 98] on span "Start a new thread" at bounding box center [123, 96] width 73 height 12
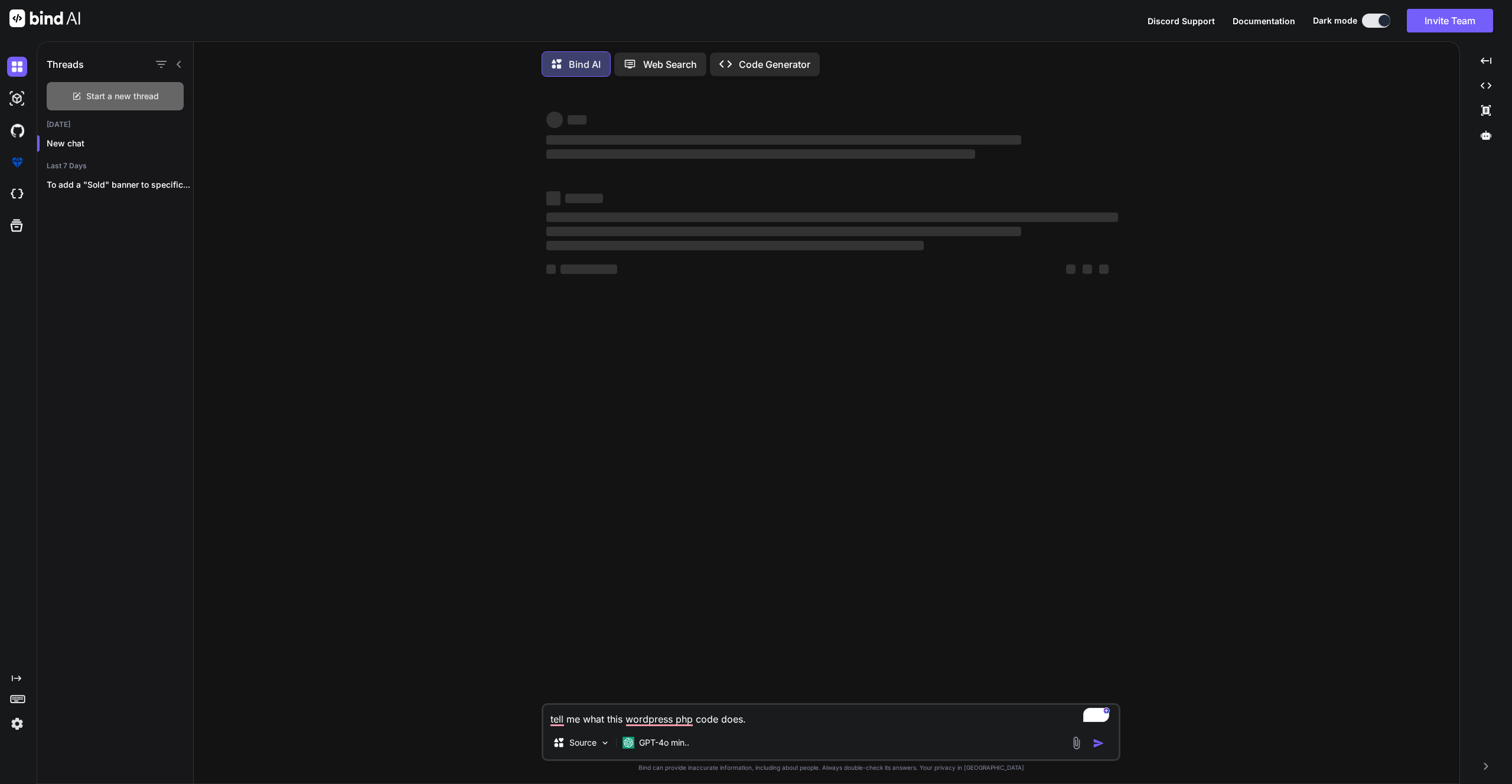
scroll to position [0, 0]
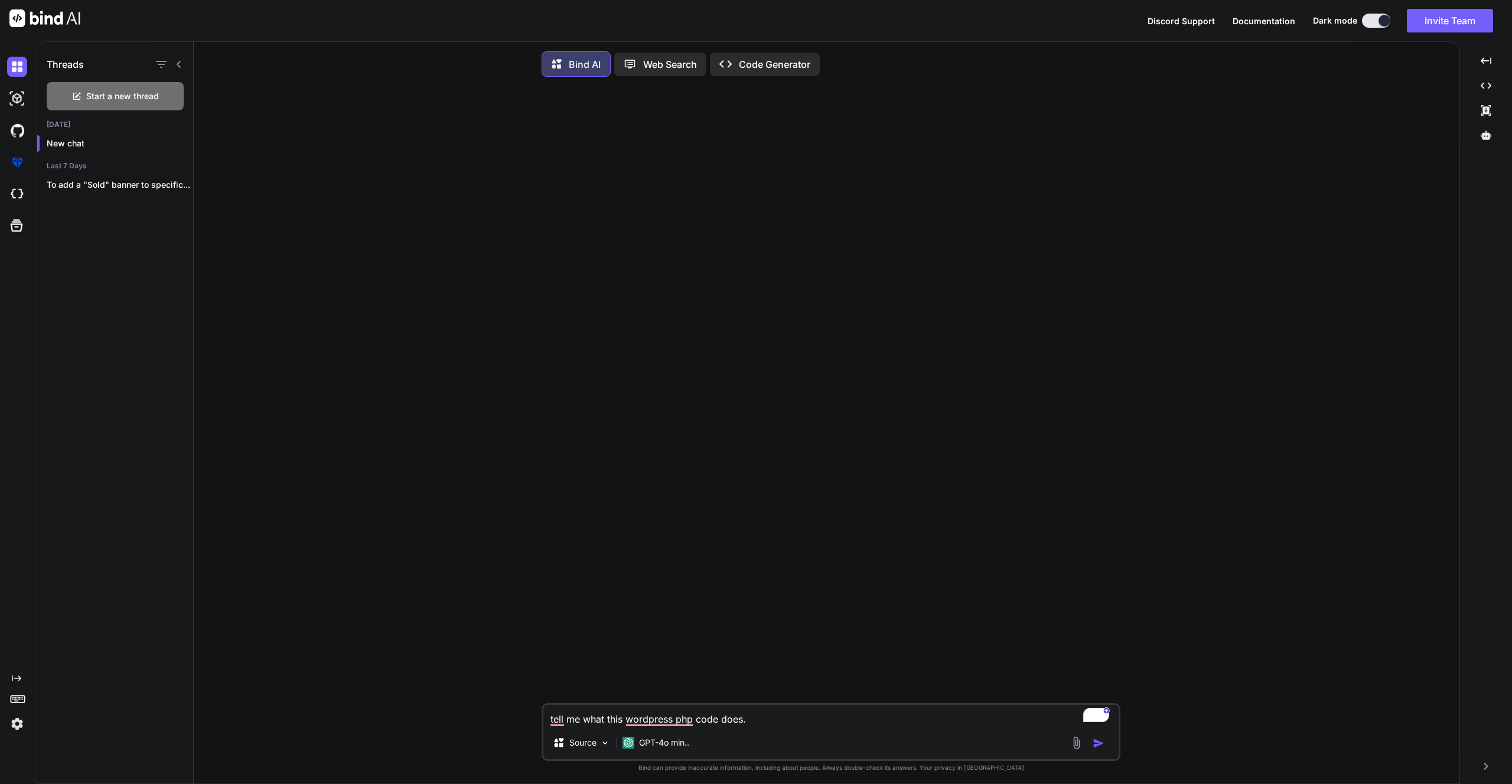
click at [763, 724] on textarea "tell me what this wordpress php code does." at bounding box center [831, 715] width 575 height 21
type textarea "x"
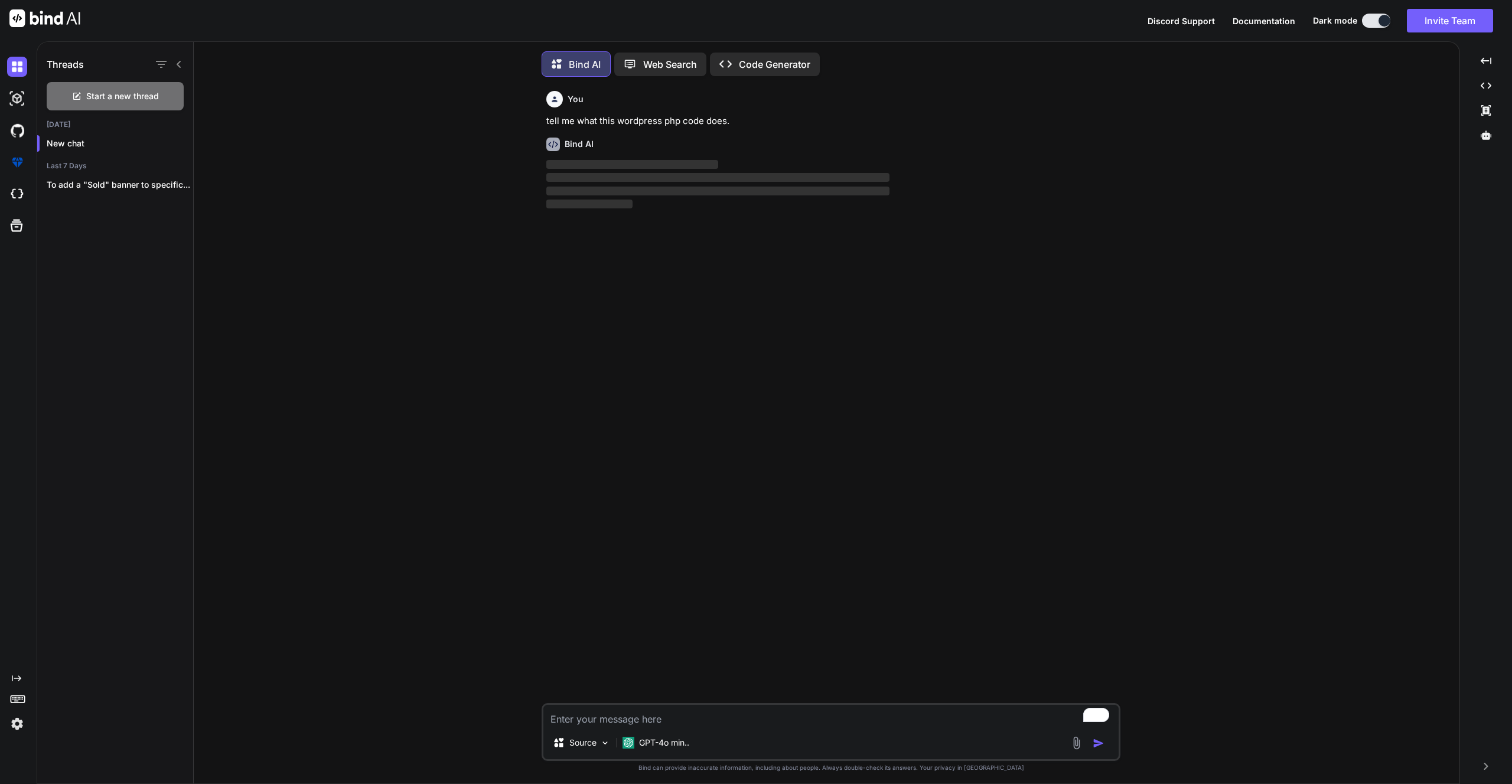
scroll to position [6, 0]
paste textarea "<?php while (have_posts()) : the_post(); ?> <article <?php post_class(); ?>> <?…"
type textarea "<?php while (have_posts()) : the_post(); ?> <article <?php post_class(); ?>> <?…"
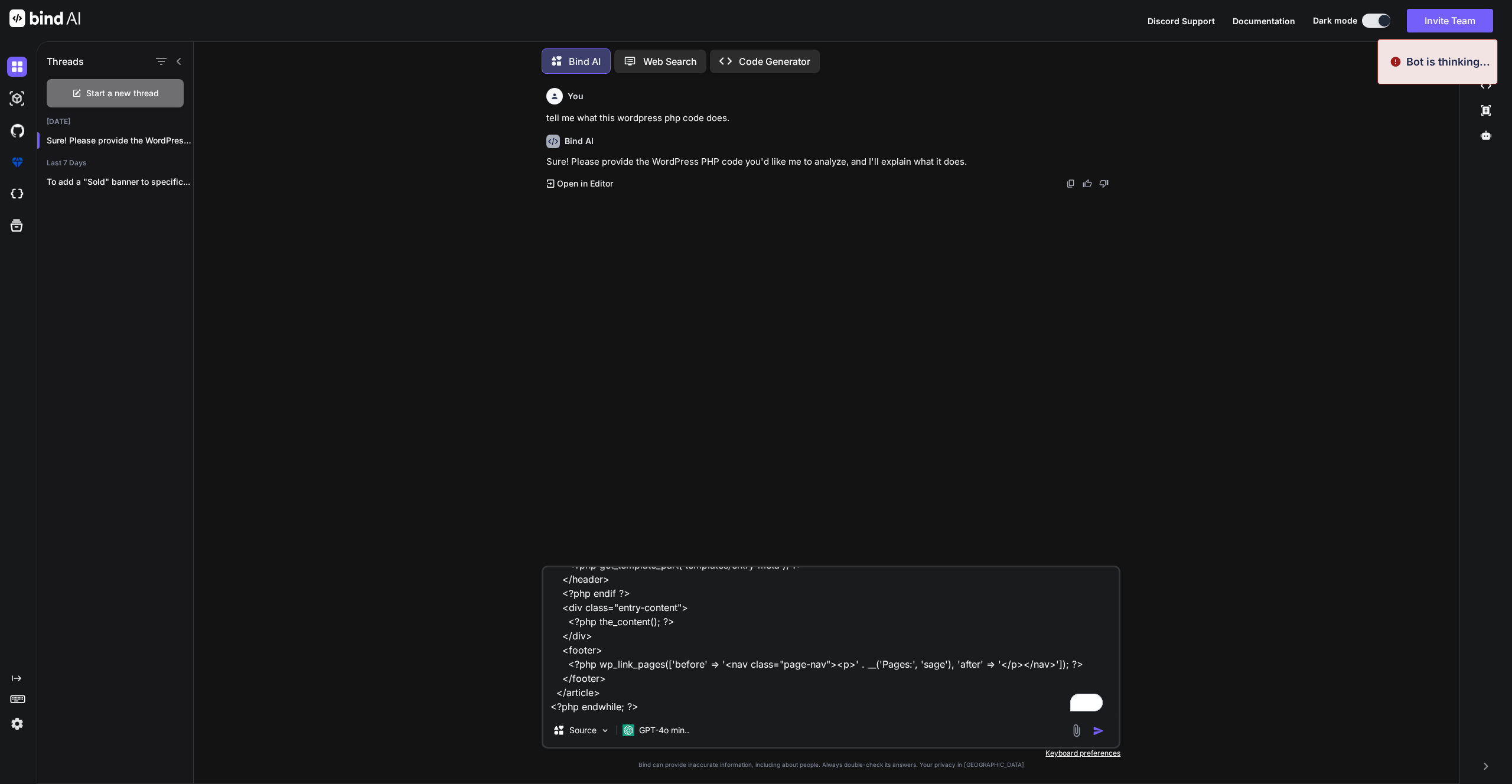
type textarea "x"
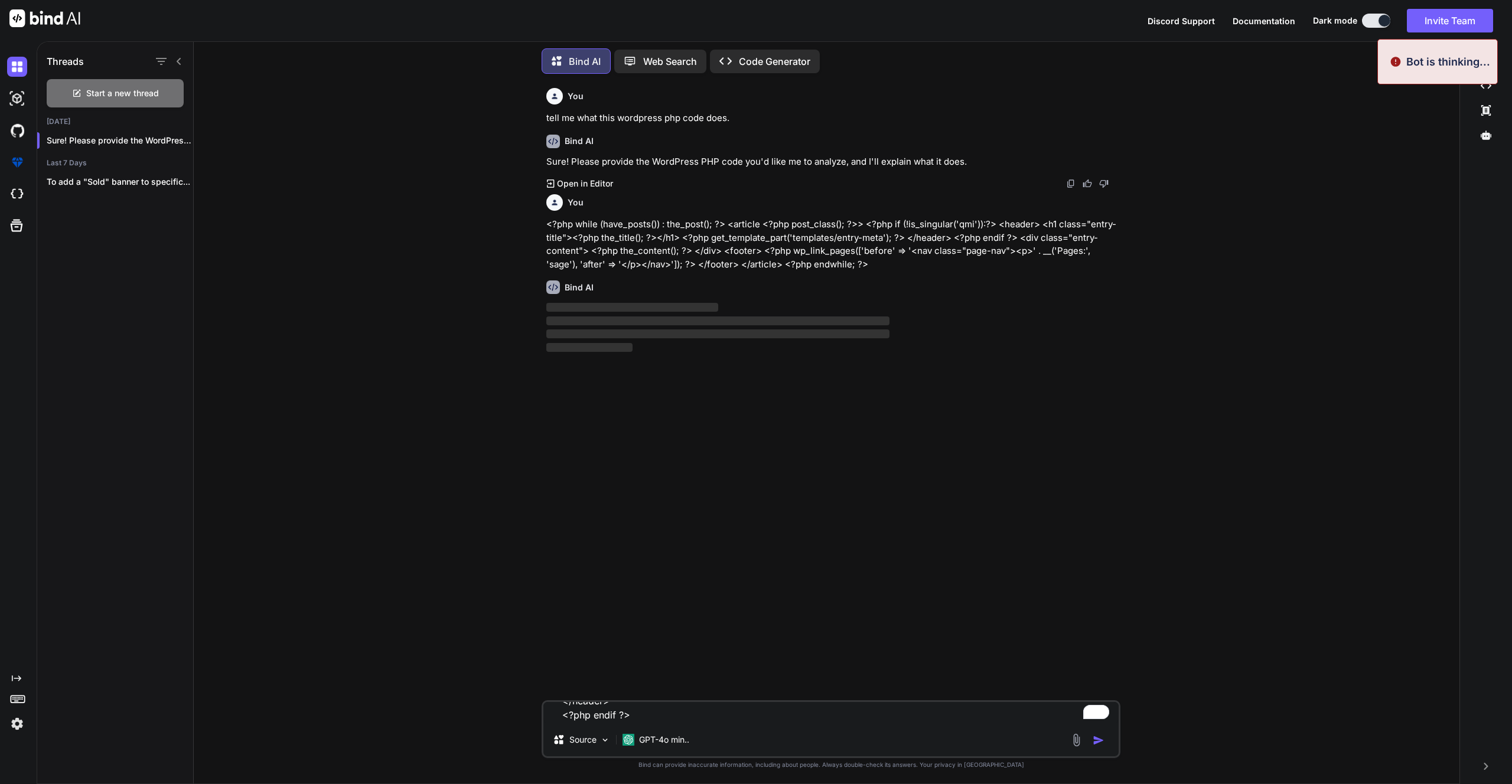
scroll to position [0, 0]
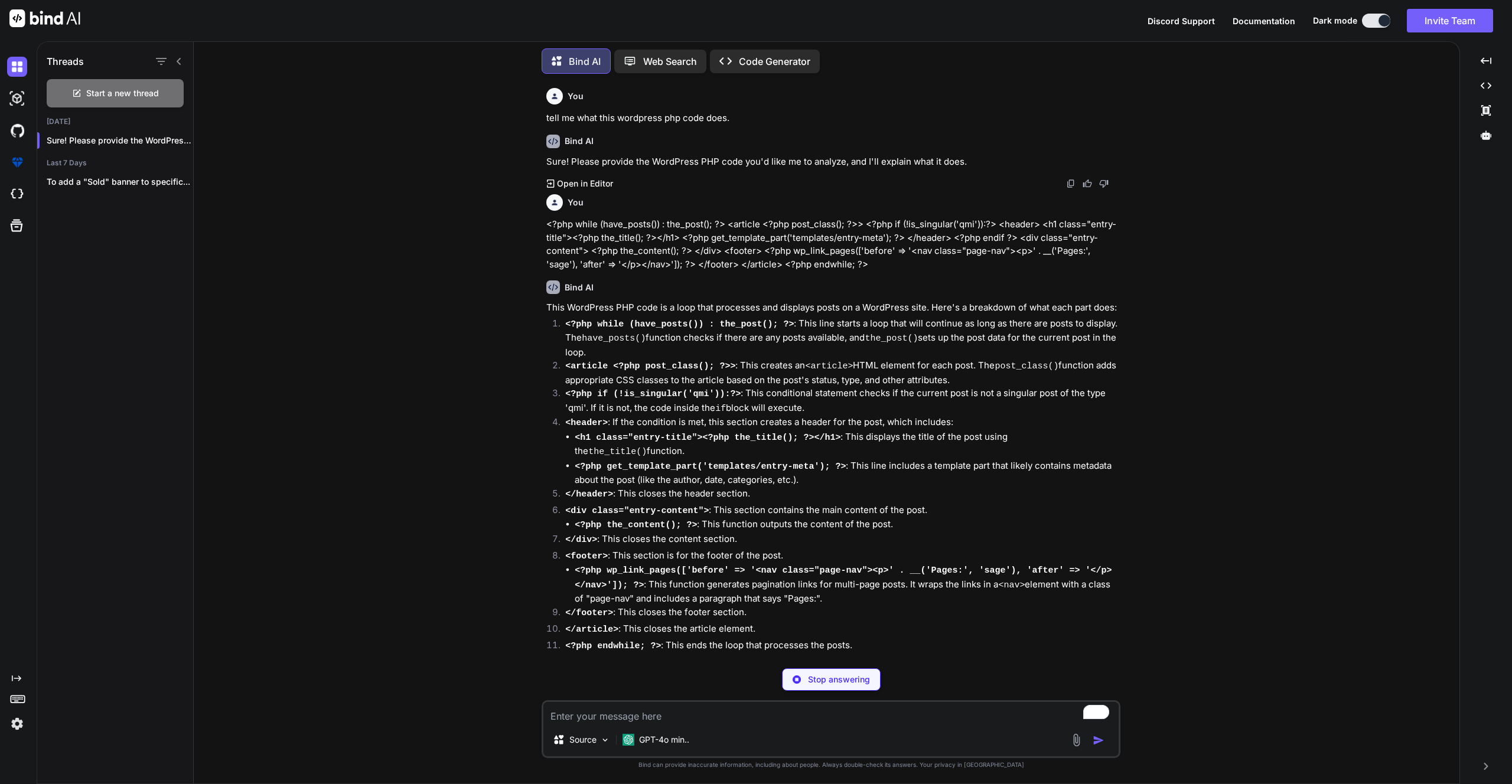
type textarea "x"
